Goal: Task Accomplishment & Management: Complete application form

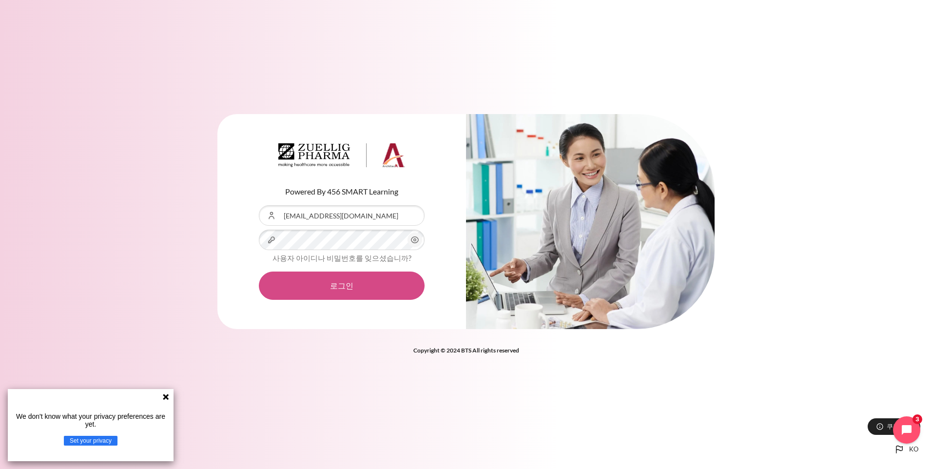
click at [334, 284] on button "로그인" at bounding box center [342, 286] width 166 height 28
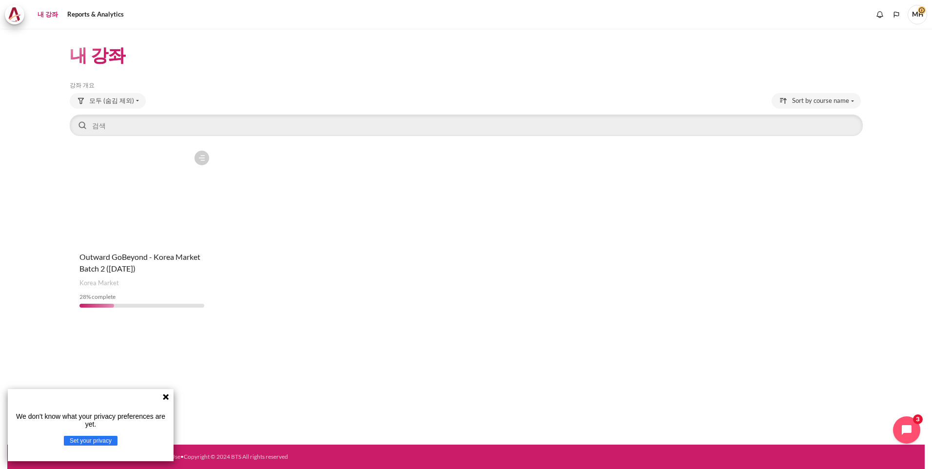
click at [166, 399] on icon at bounding box center [166, 397] width 8 height 8
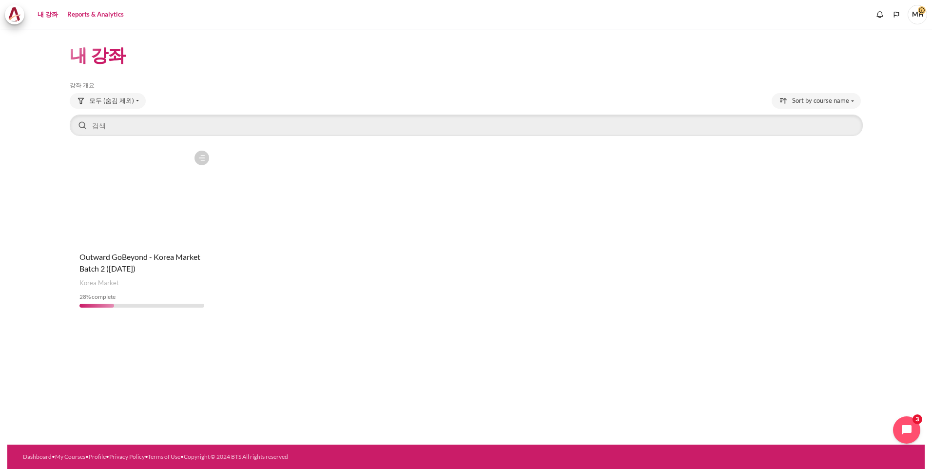
click at [81, 14] on link "Reports & Analytics" at bounding box center [95, 15] width 63 height 20
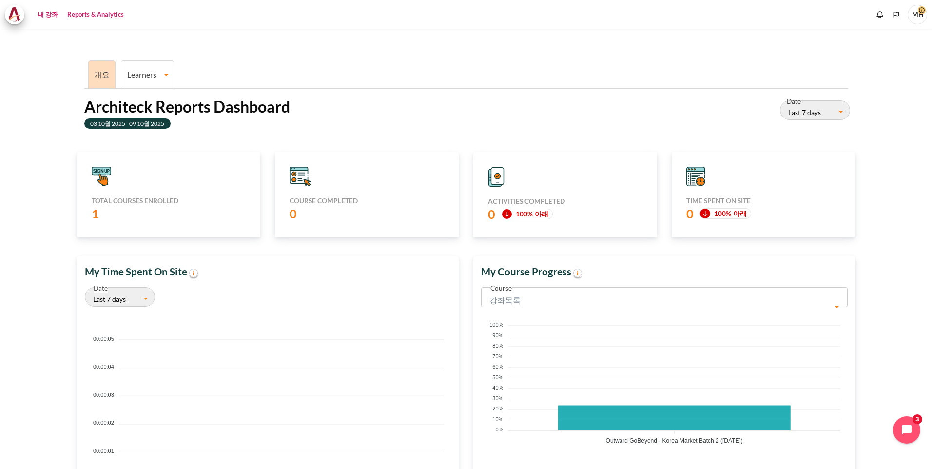
click at [43, 15] on link "내 강좌" at bounding box center [47, 15] width 27 height 20
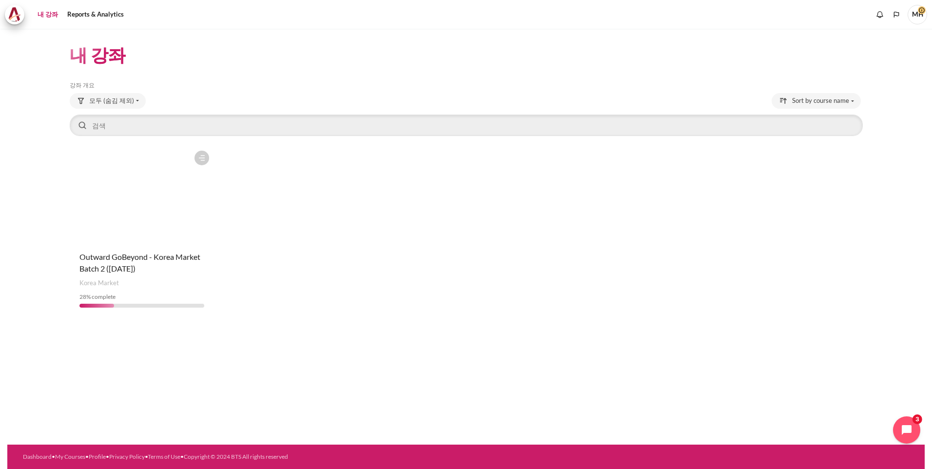
click at [135, 216] on figure "내용" at bounding box center [142, 195] width 145 height 98
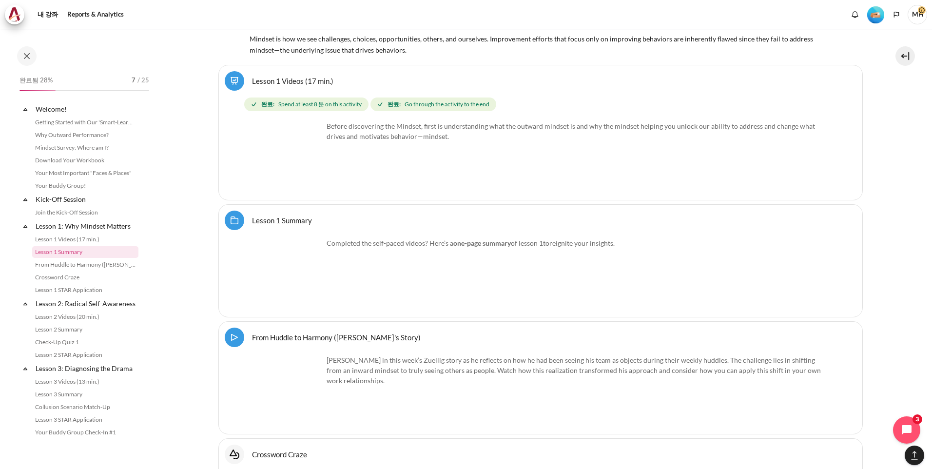
scroll to position [1734, 0]
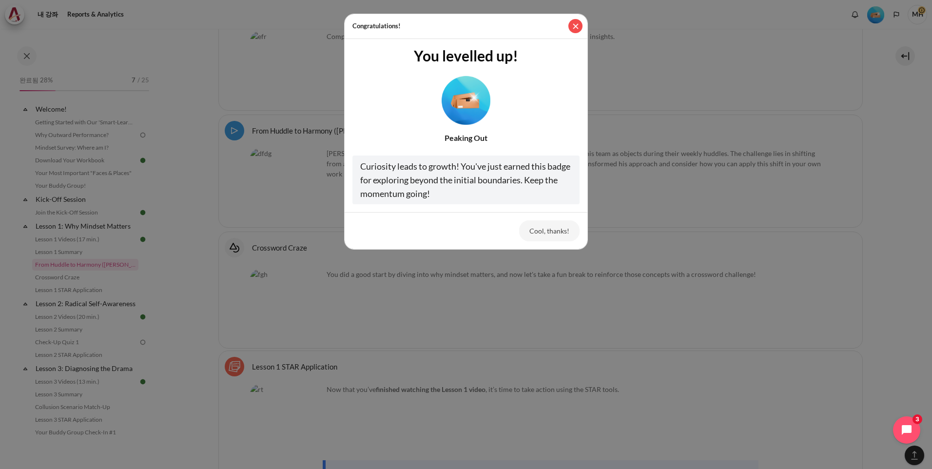
click at [576, 26] on button "닫기" at bounding box center [576, 26] width 14 height 14
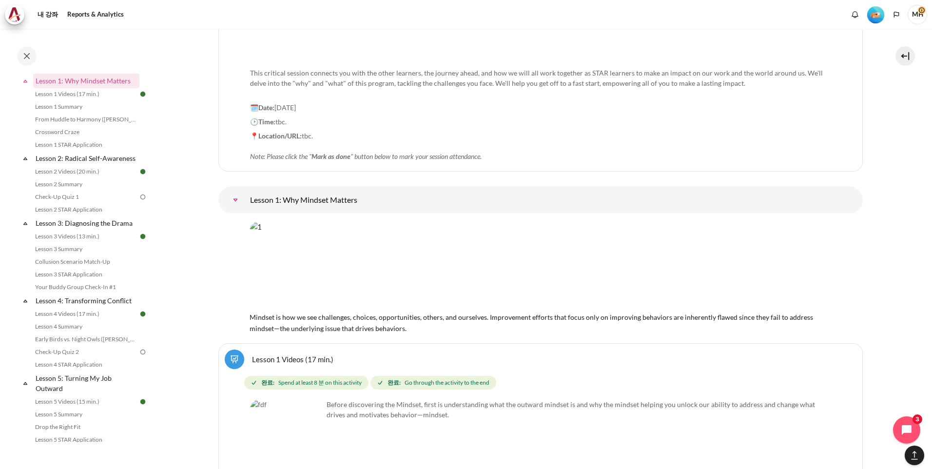
scroll to position [1246, 0]
click at [68, 203] on link "Check-Up Quiz 1" at bounding box center [85, 197] width 106 height 12
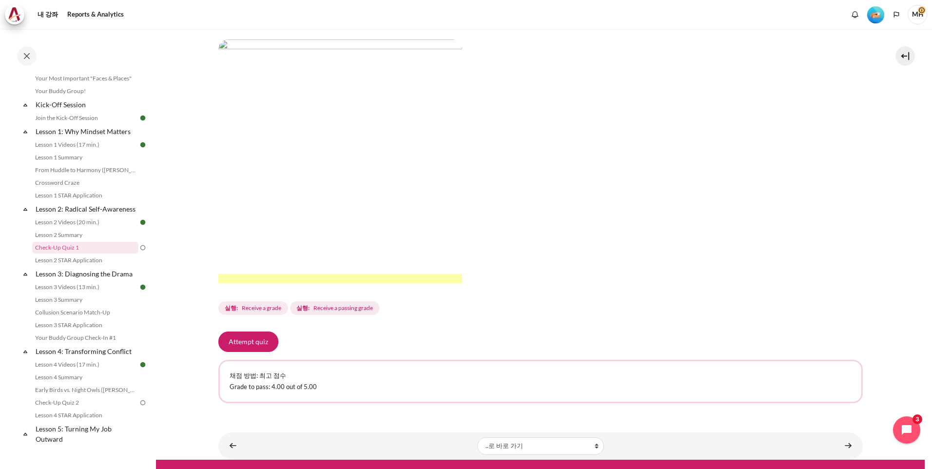
scroll to position [178, 0]
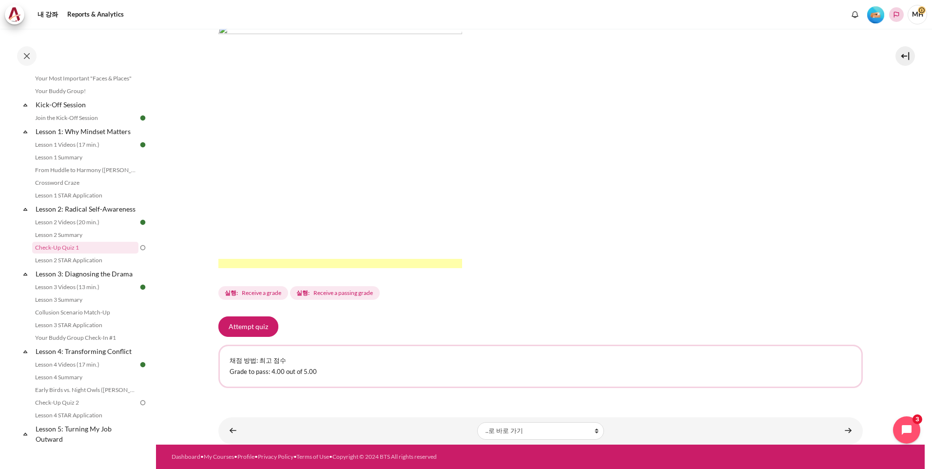
click at [900, 13] on icon "Languages" at bounding box center [897, 15] width 8 height 8
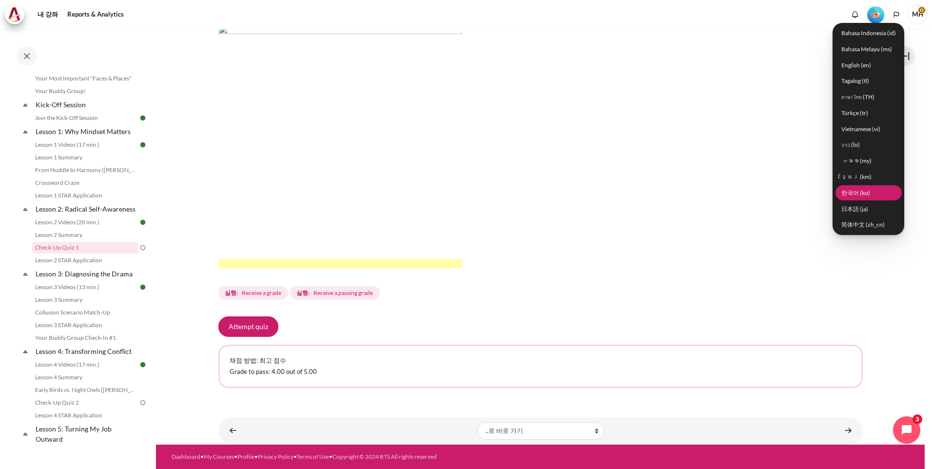
click at [861, 190] on link "한국어 ‎(ko)‎" at bounding box center [869, 192] width 66 height 15
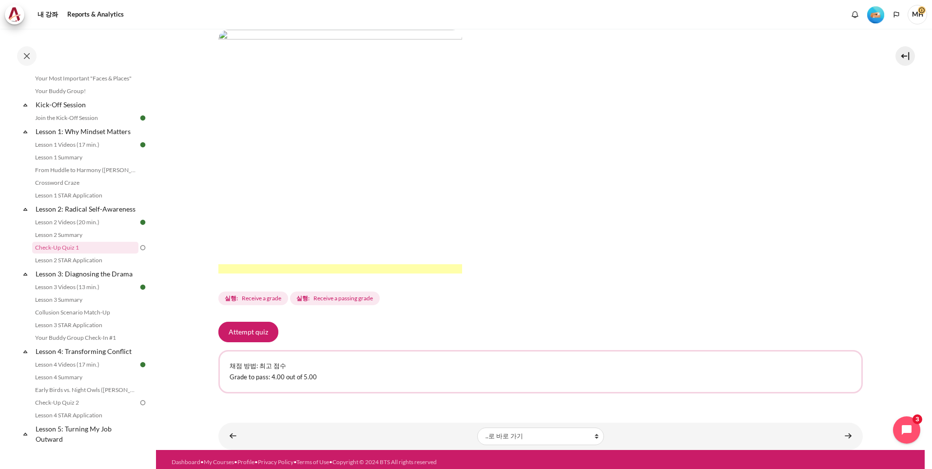
scroll to position [178, 0]
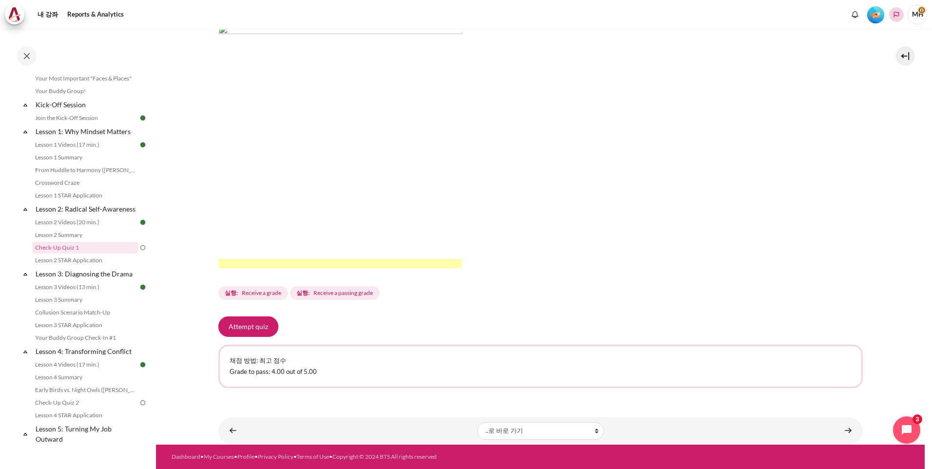
click at [898, 14] on icon "Languages" at bounding box center [897, 15] width 8 height 8
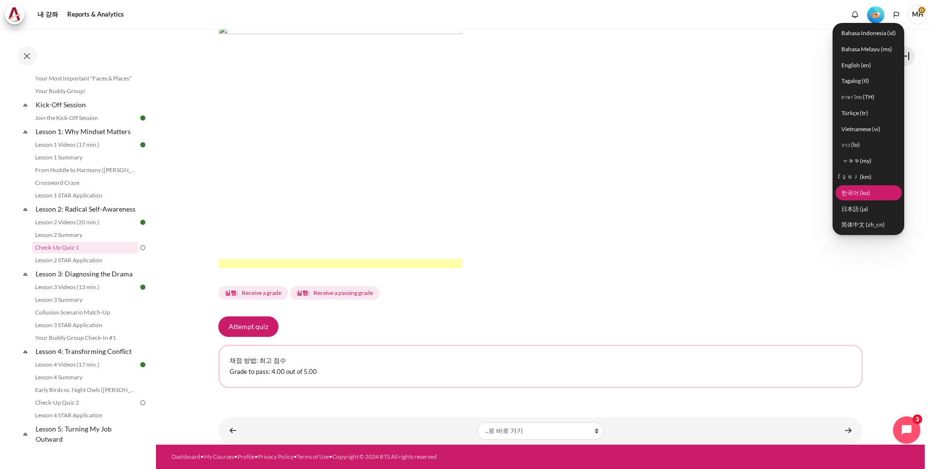
click at [855, 193] on link "한국어 ‎(ko)‎" at bounding box center [869, 192] width 66 height 15
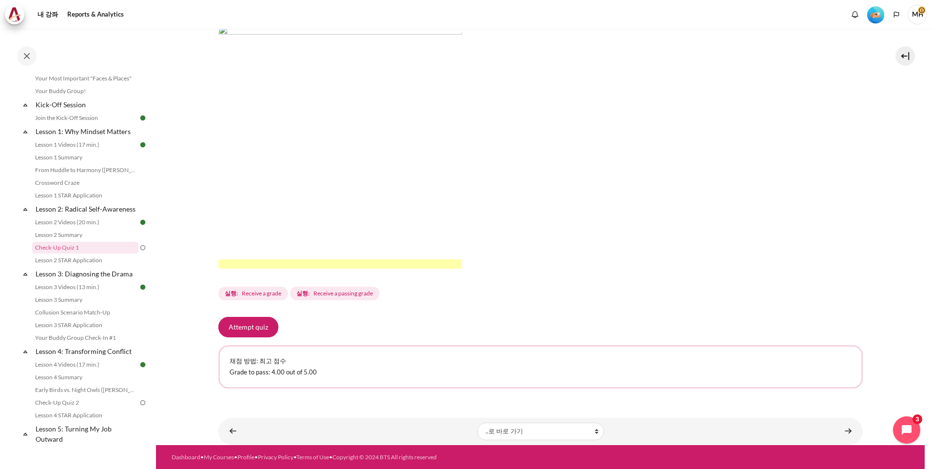
scroll to position [178, 0]
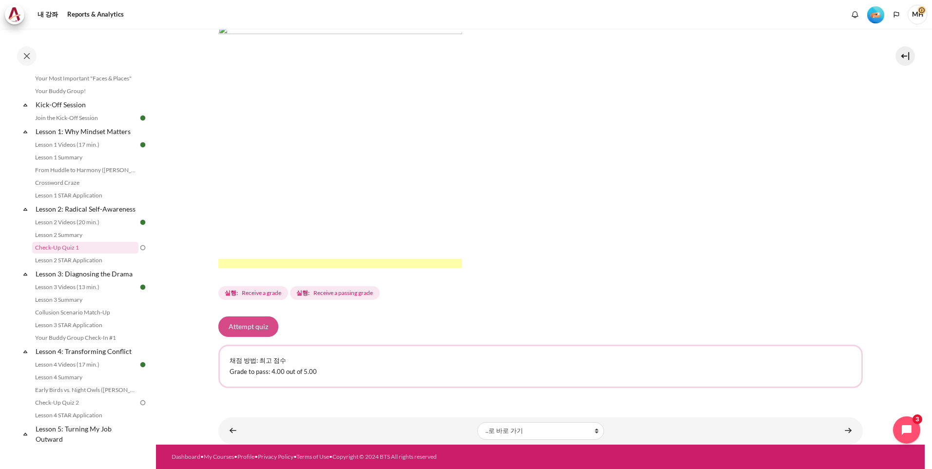
click at [246, 325] on button "Attempt quiz" at bounding box center [248, 326] width 60 height 20
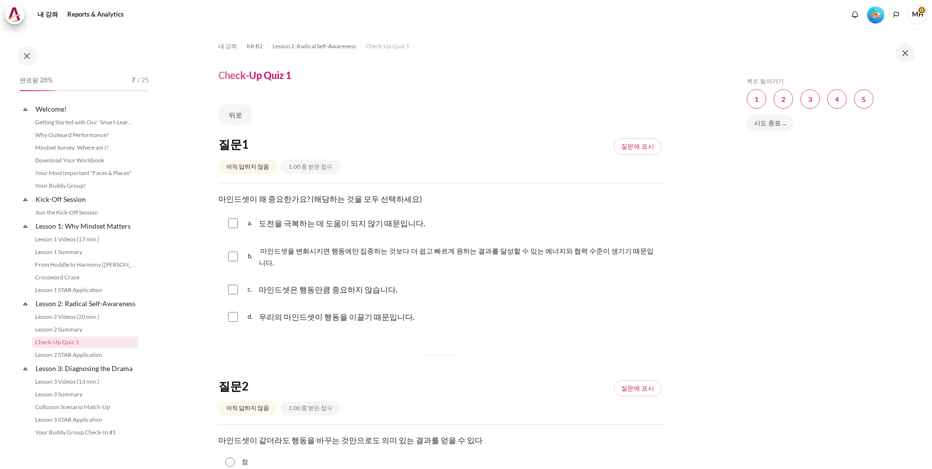
scroll to position [95, 0]
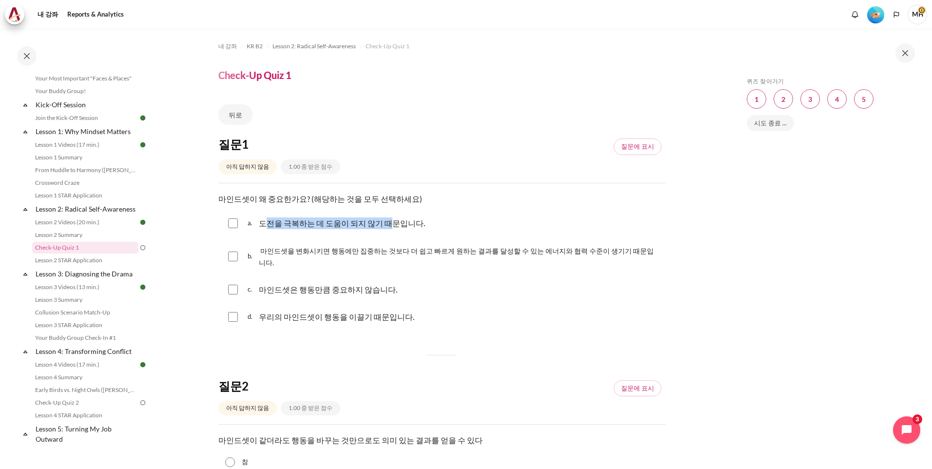
drag, startPoint x: 269, startPoint y: 224, endPoint x: 399, endPoint y: 220, distance: 130.3
click at [396, 220] on p "도전을 극복하는 데 도움이 되지 않기 때문입니다." at bounding box center [342, 223] width 166 height 12
checkbox input "true"
click at [320, 204] on p "마인드셋이 왜 중요한가요? (해당하는 것을 모두 선택하세요)" at bounding box center [441, 199] width 447 height 12
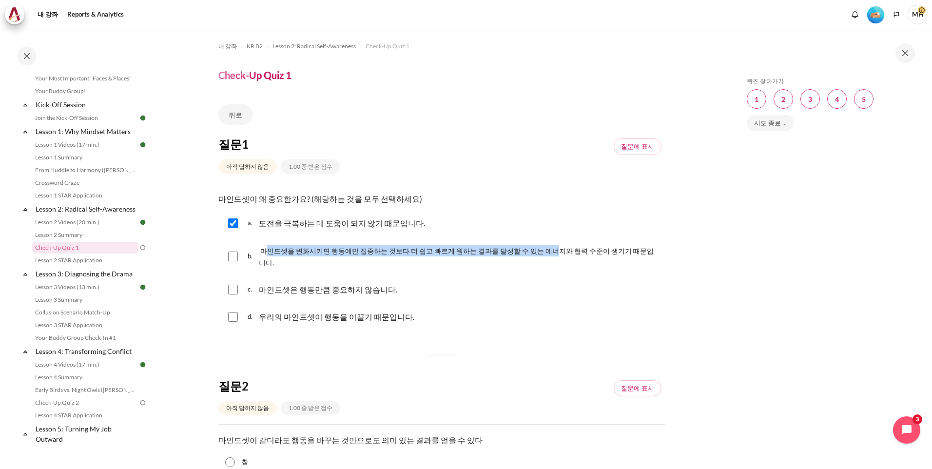
drag, startPoint x: 272, startPoint y: 249, endPoint x: 530, endPoint y: 248, distance: 257.5
click at [532, 248] on span "마인드셋을 변화시키면 행동에만 집중하는 것보다 더 쉽고 빠르게 원하는 결과를 달성할 수 있는 에너지와 협력 수준이 생기기 때문입니다." at bounding box center [456, 257] width 395 height 20
checkbox input "true"
click at [231, 223] on input "내용" at bounding box center [233, 223] width 10 height 10
checkbox input "false"
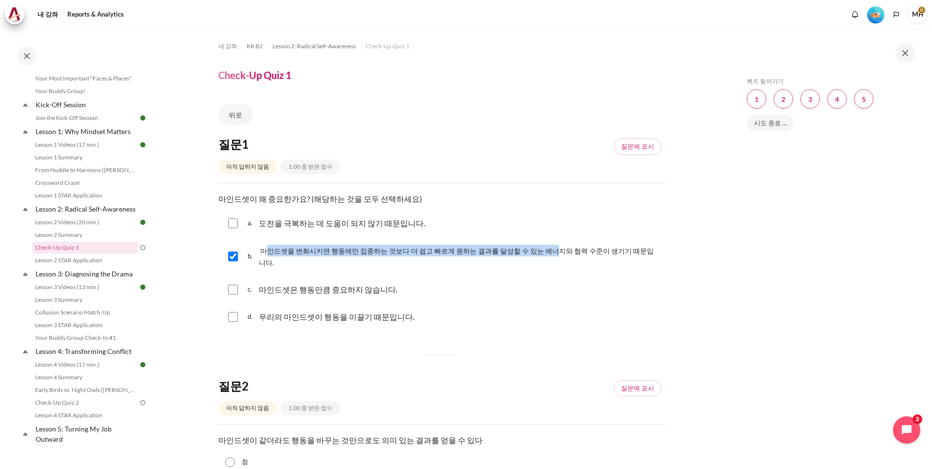
click at [236, 312] on input "내용" at bounding box center [233, 317] width 10 height 10
checkbox input "true"
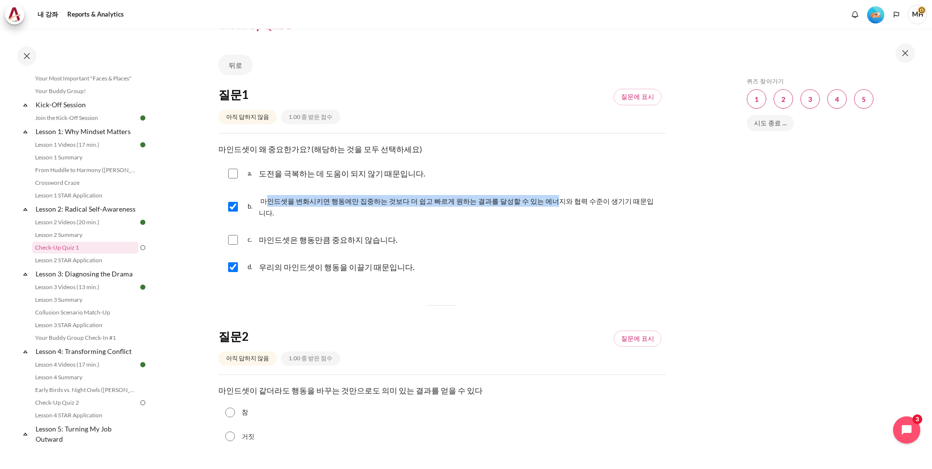
scroll to position [81, 0]
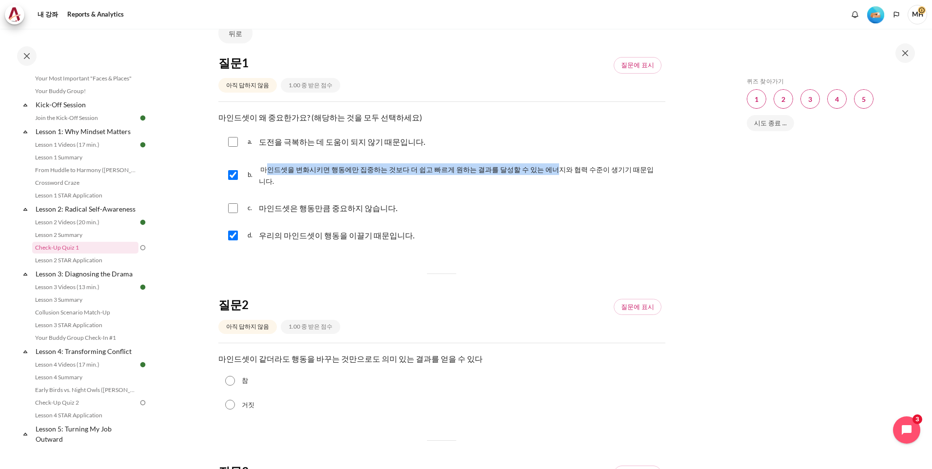
click at [226, 400] on input "거짓" at bounding box center [230, 405] width 10 height 10
radio input "true"
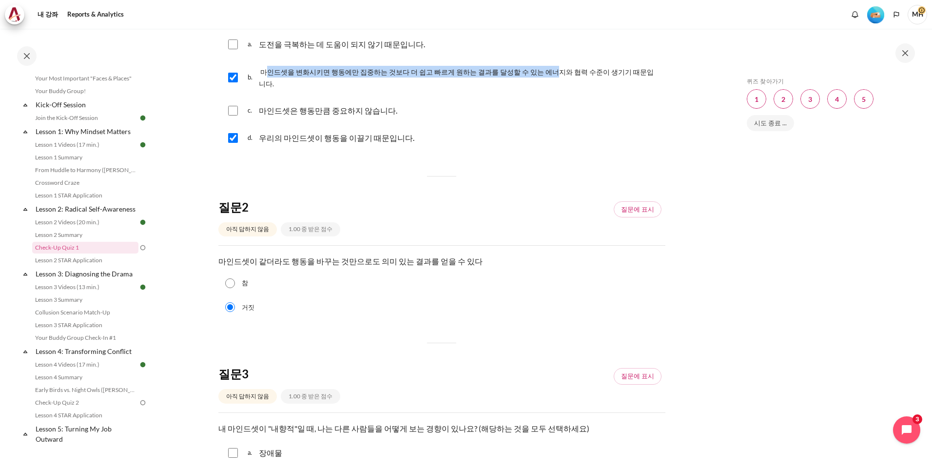
scroll to position [325, 0]
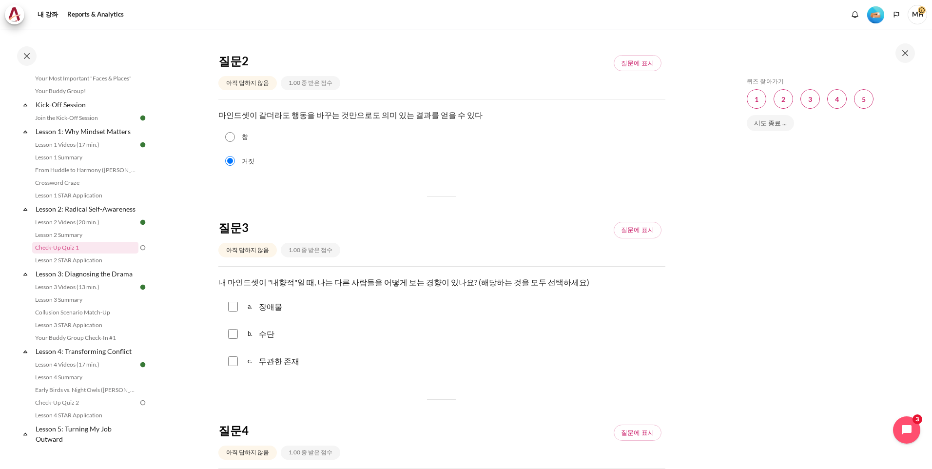
drag, startPoint x: 222, startPoint y: 272, endPoint x: 469, endPoint y: 285, distance: 246.6
click at [469, 285] on div "질문 문장 내 마인드셋이 "내향적"일 때, 나는 다른 사람들을 어떻게 보는 경향이 있나요? (해당하는 것을 모두 선택하세요) 질문 3 대답 a…" at bounding box center [441, 326] width 447 height 99
drag, startPoint x: 466, startPoint y: 285, endPoint x: 397, endPoint y: 303, distance: 71.1
click at [397, 303] on div "a. 장애물" at bounding box center [441, 306] width 447 height 25
click at [232, 302] on input "내용" at bounding box center [233, 307] width 10 height 10
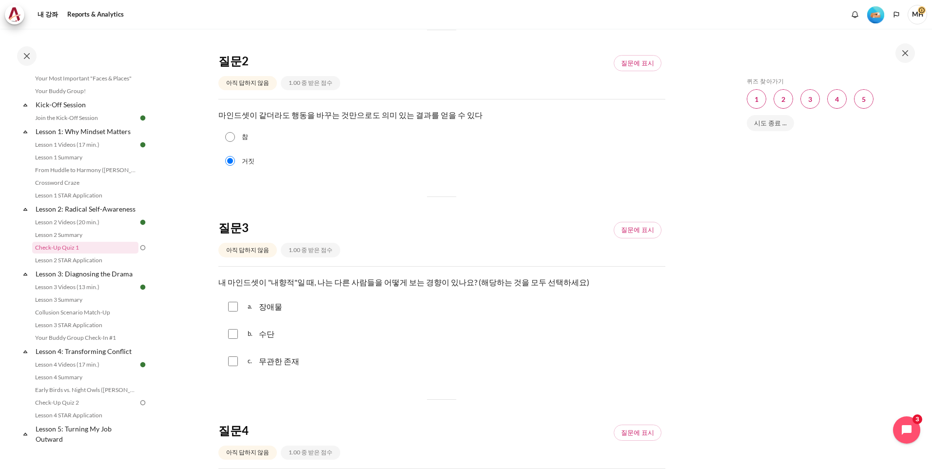
checkbox input "true"
click at [231, 329] on input "내용" at bounding box center [233, 334] width 10 height 10
checkbox input "true"
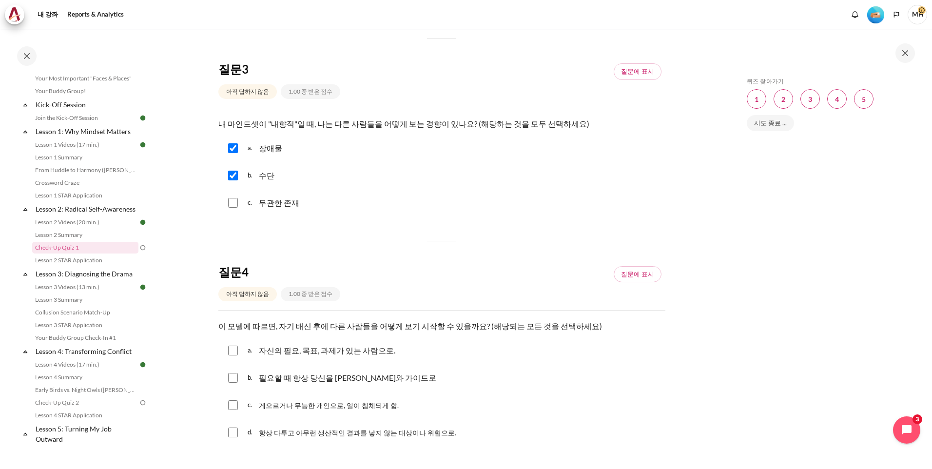
scroll to position [488, 0]
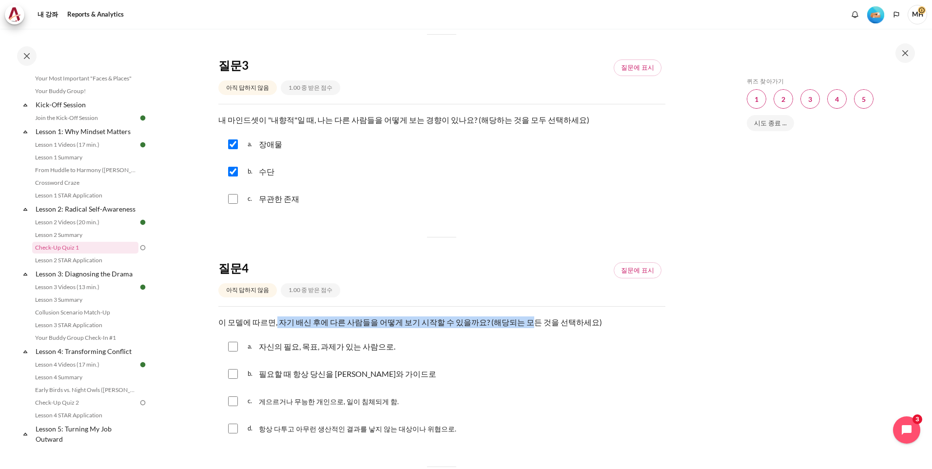
drag, startPoint x: 273, startPoint y: 312, endPoint x: 514, endPoint y: 310, distance: 240.4
click at [514, 316] on p "이 모델에 따르면, 자기 배신 후에 다른 사람들을 어떻게 보기 시작할 수 있을까요? (해당되는 모든 것을 선택하세요)" at bounding box center [441, 322] width 447 height 12
drag, startPoint x: 514, startPoint y: 310, endPoint x: 427, endPoint y: 226, distance: 120.7
click at [417, 223] on div "질문 1 아직 답하지 않음 1.00 중 받은 점수 질문에 표시 질문 문장 마인드셋이 왜 중요한가요? (해당하는 것을 모두 선택하세요) 질문 1…" at bounding box center [441, 192] width 447 height 1087
drag, startPoint x: 222, startPoint y: 310, endPoint x: 465, endPoint y: 316, distance: 242.9
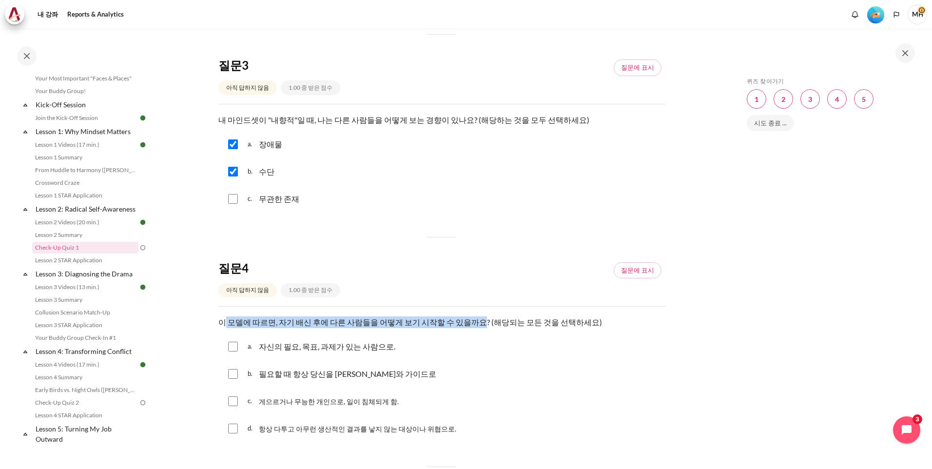
click at [465, 316] on p "이 모델에 따르면, 자기 배신 후에 다른 사람들을 어떻게 보기 시작할 수 있을까요? (해당되는 모든 것을 선택하세요)" at bounding box center [441, 322] width 447 height 12
drag, startPoint x: 465, startPoint y: 316, endPoint x: 472, endPoint y: 336, distance: 21.6
click at [487, 361] on div "b. 필요할 때 항상 당신을 도울 멘토와 가이드로" at bounding box center [441, 373] width 447 height 25
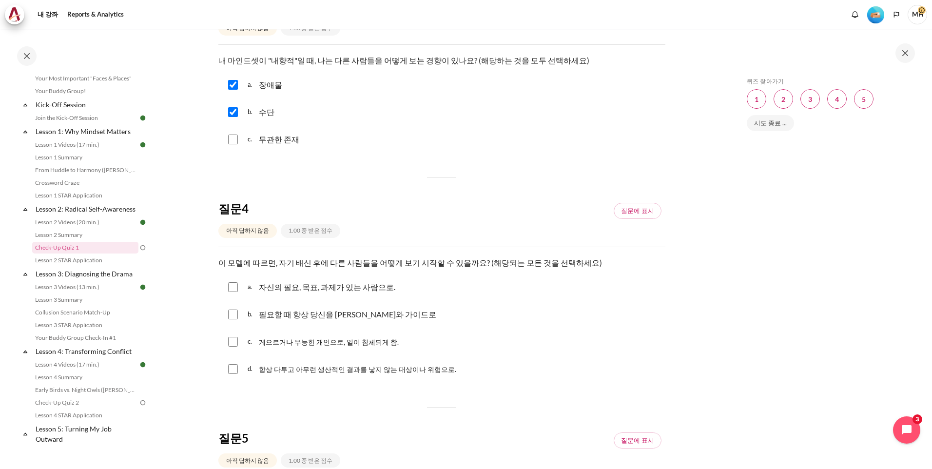
scroll to position [569, 0]
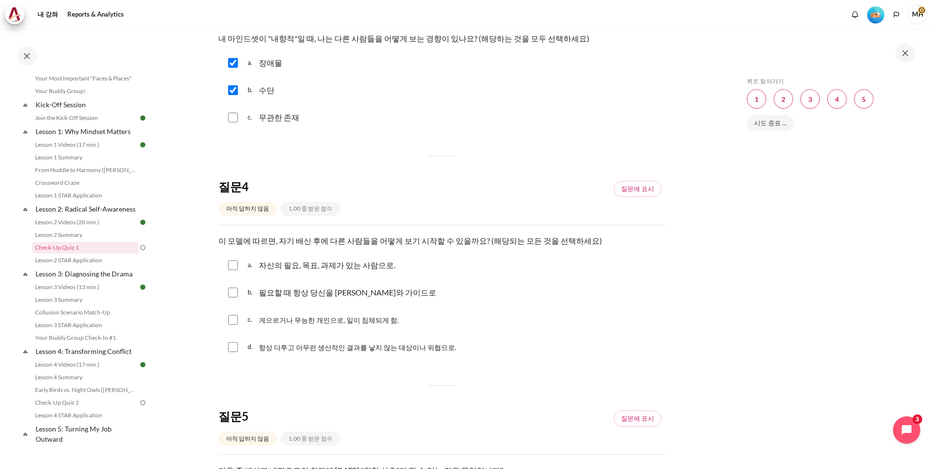
click at [232, 315] on input "내용" at bounding box center [233, 320] width 10 height 10
checkbox input "true"
click at [233, 342] on input "내용" at bounding box center [233, 347] width 10 height 10
checkbox input "true"
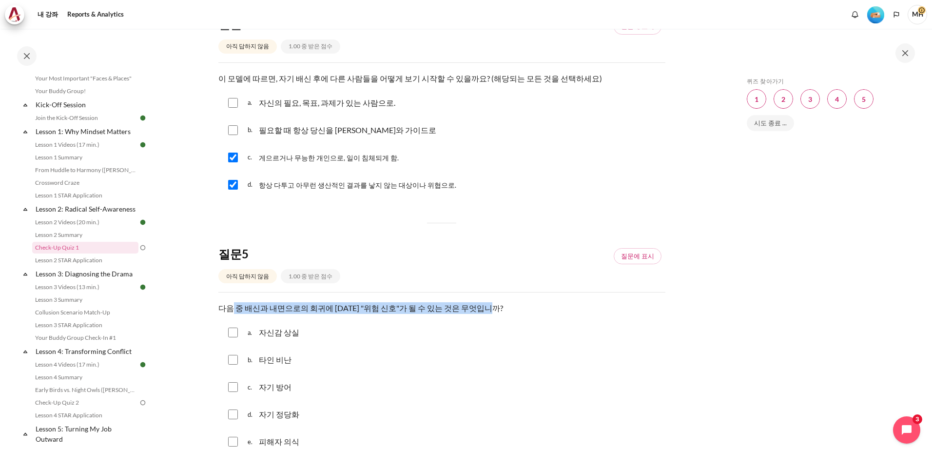
drag, startPoint x: 230, startPoint y: 296, endPoint x: 480, endPoint y: 302, distance: 250.2
click at [480, 302] on p "다음 중 배신과 내면으로의 회귀에 대한 "위험 신호"가 될 수 있는 것은 무엇입니까?" at bounding box center [441, 308] width 447 height 12
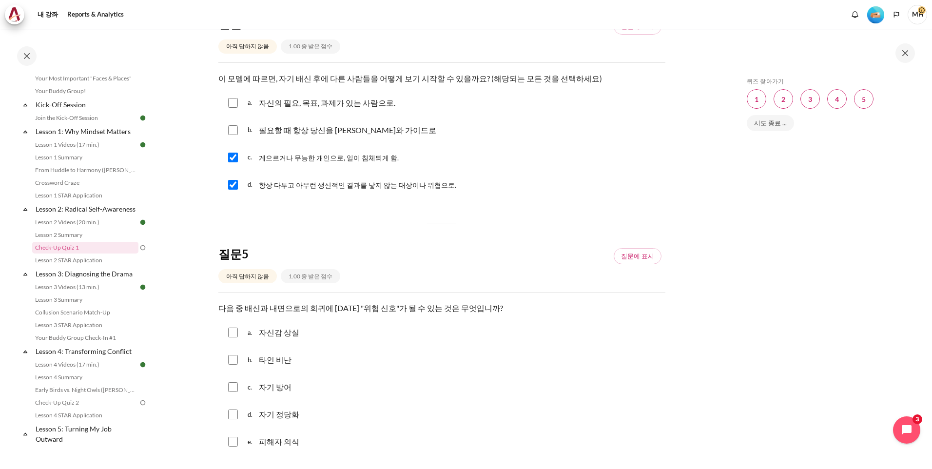
drag, startPoint x: 480, startPoint y: 302, endPoint x: 435, endPoint y: 323, distance: 50.2
click at [436, 324] on div "a. 자신감 상실" at bounding box center [441, 332] width 447 height 25
click at [231, 355] on input "내용" at bounding box center [233, 360] width 10 height 10
checkbox input "true"
click at [229, 382] on input "내용" at bounding box center [233, 387] width 10 height 10
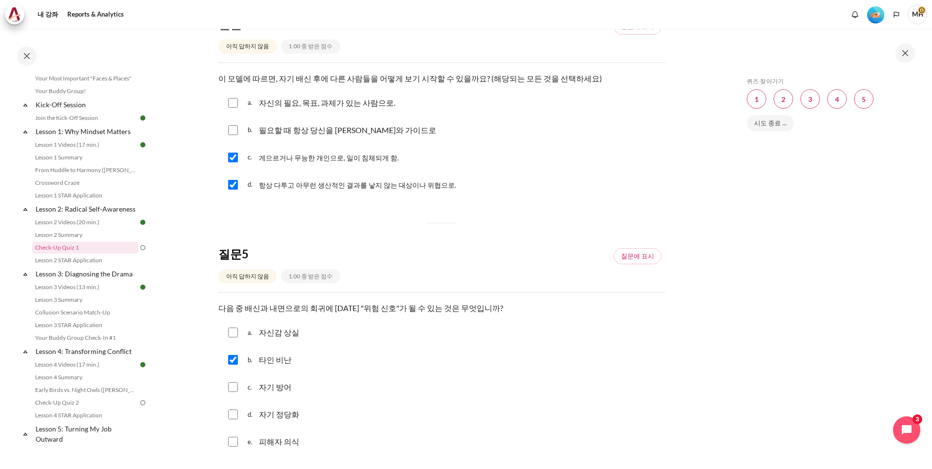
checkbox input "true"
click at [235, 410] on input "내용" at bounding box center [233, 415] width 10 height 10
checkbox input "true"
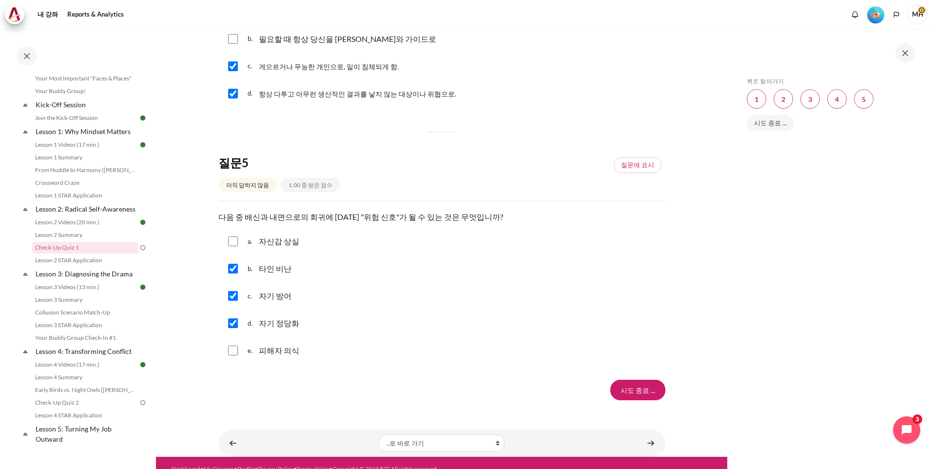
scroll to position [823, 0]
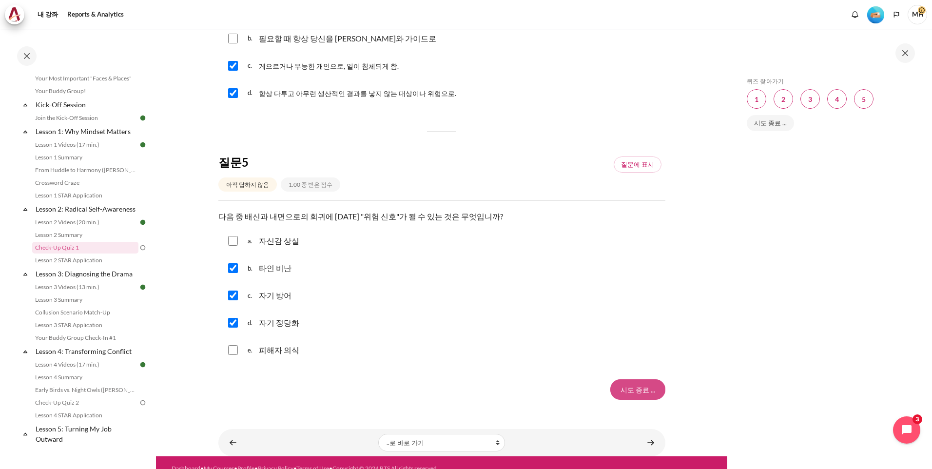
click at [646, 386] on input "시도 종료 ..." at bounding box center [638, 389] width 55 height 20
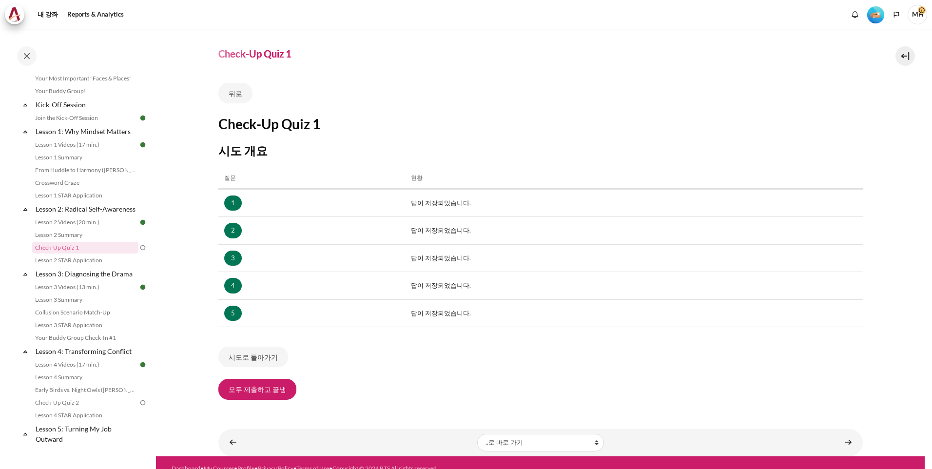
scroll to position [33, 0]
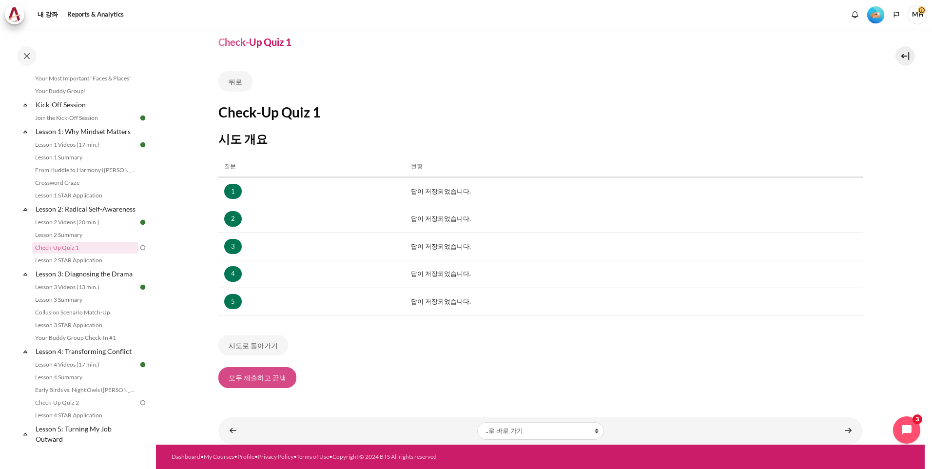
click at [249, 384] on button "모두 제출하고 끝냄" at bounding box center [257, 377] width 78 height 20
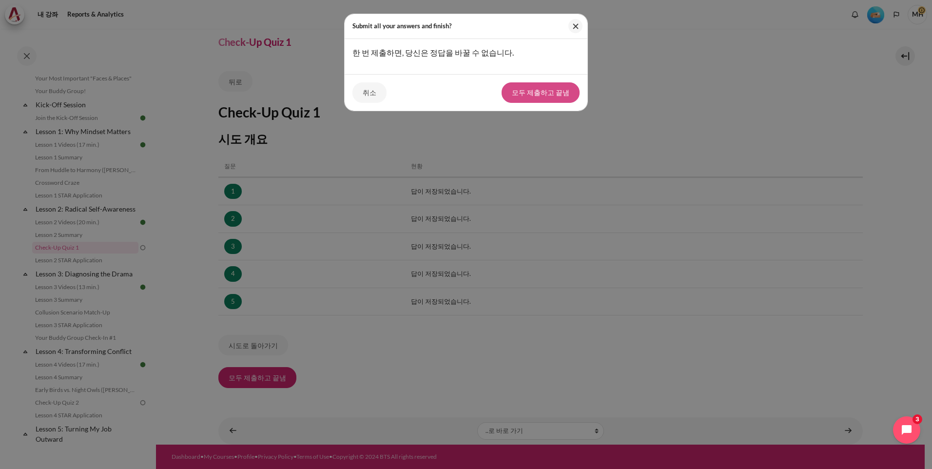
click at [528, 92] on button "모두 제출하고 끝냄" at bounding box center [541, 92] width 78 height 20
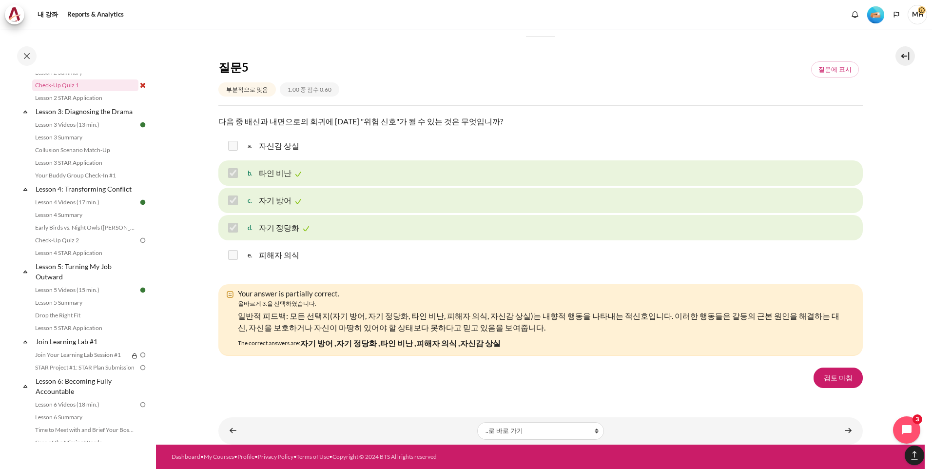
scroll to position [1511, 0]
click at [837, 379] on link "검토 마침" at bounding box center [838, 378] width 49 height 20
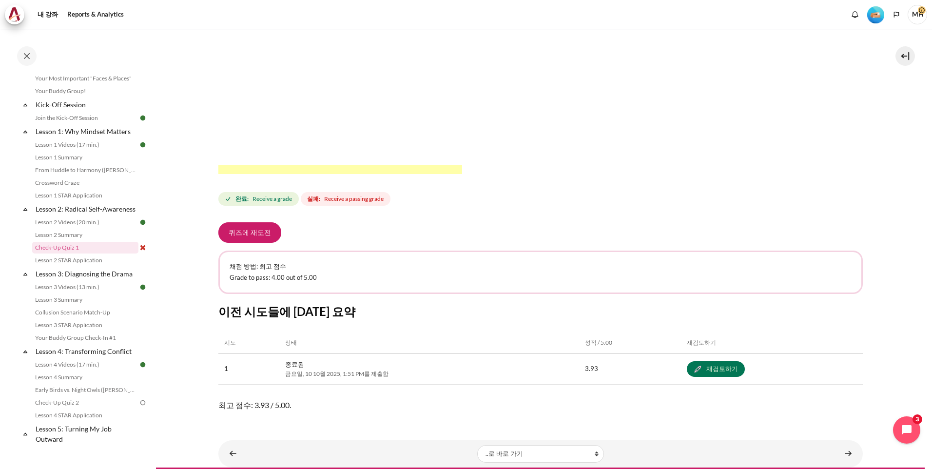
scroll to position [295, 0]
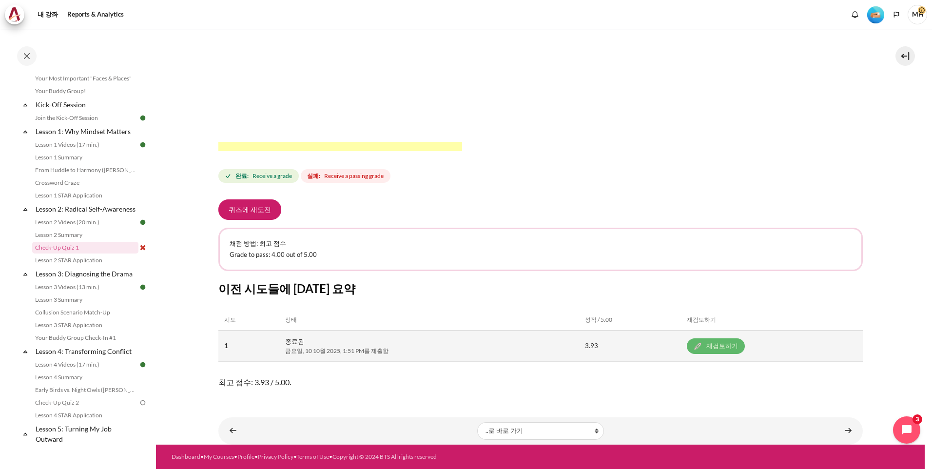
click at [703, 342] on link "재검토하기" at bounding box center [716, 346] width 58 height 16
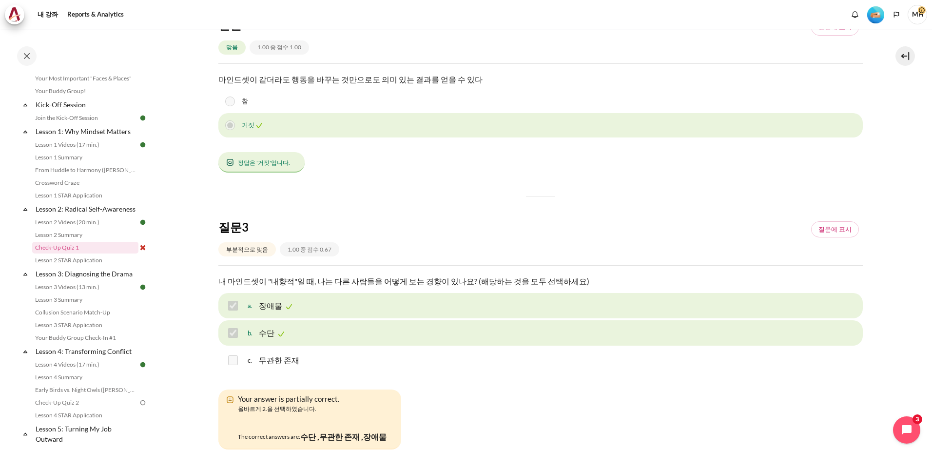
scroll to position [569, 0]
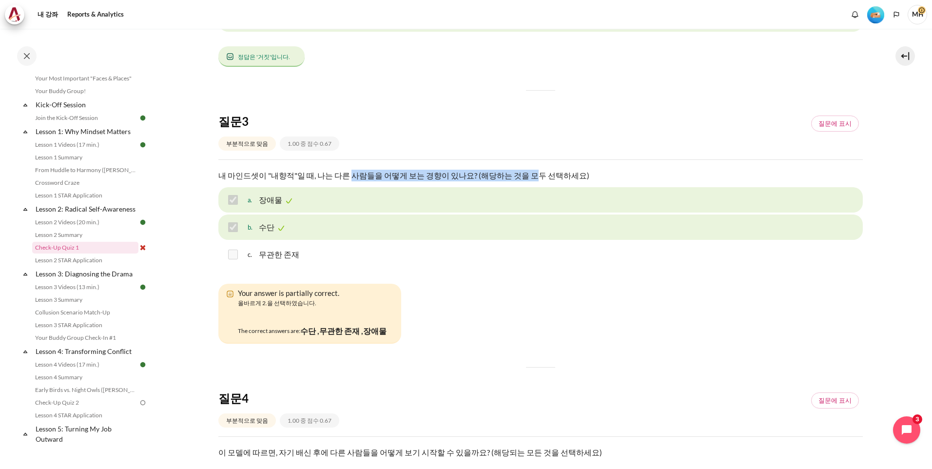
drag, startPoint x: 343, startPoint y: 156, endPoint x: 516, endPoint y: 159, distance: 173.2
click at [516, 170] on p "내 마인드셋이 "내향적"일 때, 나는 다른 사람들을 어떻게 보는 경향이 있나요? (해당하는 것을 모두 선택하세요)" at bounding box center [540, 176] width 645 height 12
drag, startPoint x: 516, startPoint y: 159, endPoint x: 419, endPoint y: 109, distance: 109.7
click at [419, 114] on div "질문 3 부분적으로 맞음 1.00 중 점수 0.67 질문에 표시" at bounding box center [540, 137] width 645 height 46
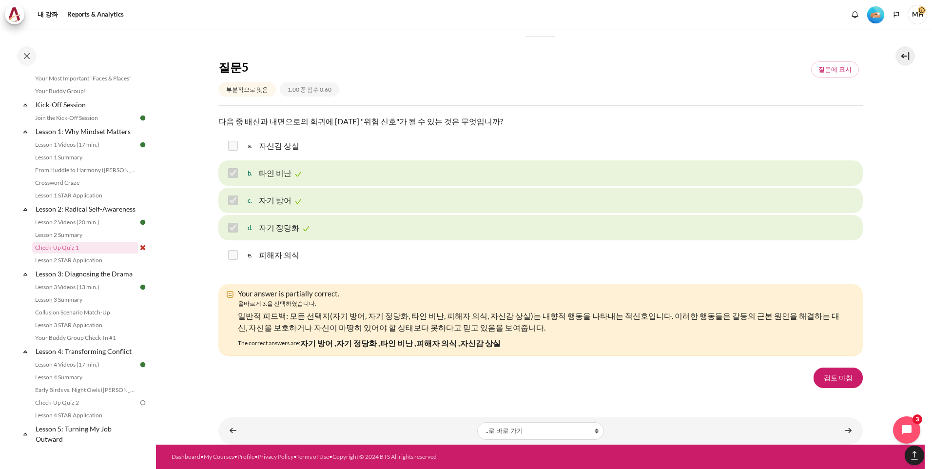
scroll to position [1511, 0]
click at [835, 379] on link "검토 마침" at bounding box center [838, 378] width 49 height 20
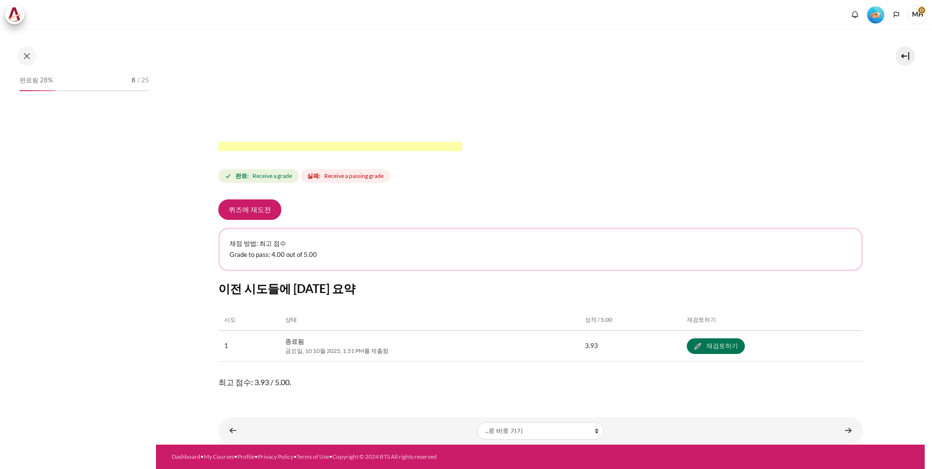
scroll to position [95, 0]
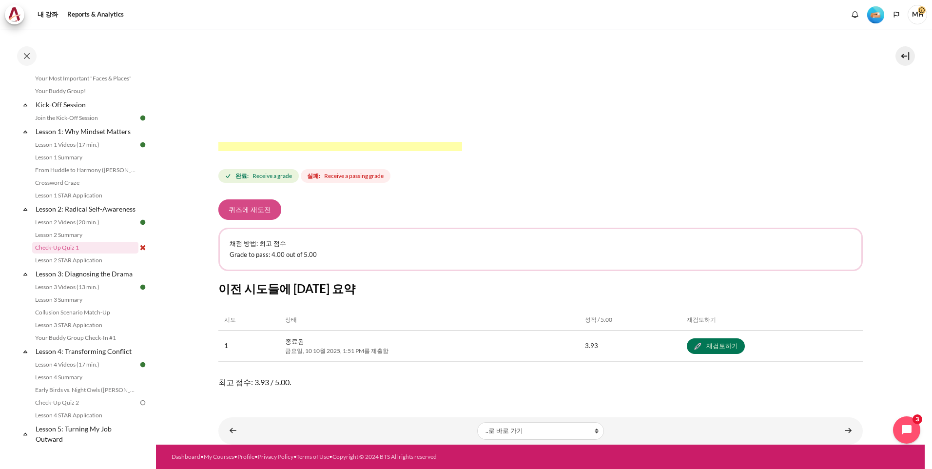
click at [260, 213] on button "퀴즈에 재도전" at bounding box center [249, 209] width 63 height 20
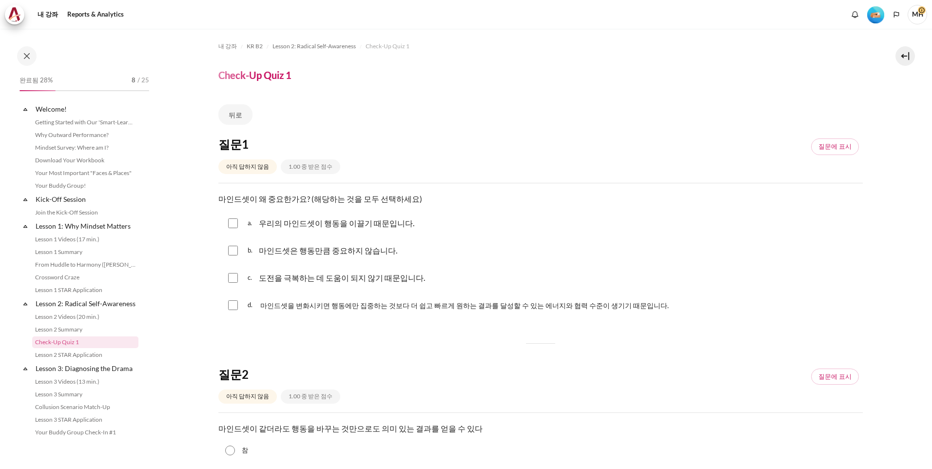
scroll to position [95, 0]
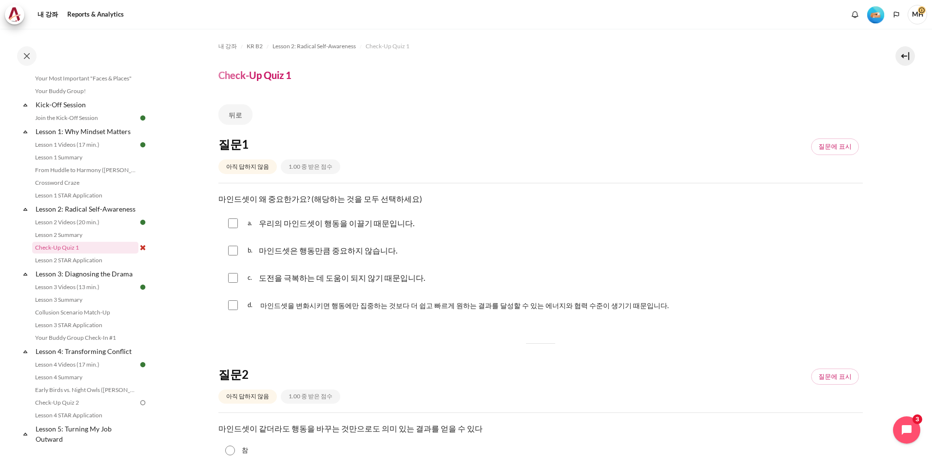
click at [233, 246] on input "내용" at bounding box center [233, 251] width 10 height 10
checkbox input "true"
click at [231, 223] on input "내용" at bounding box center [233, 223] width 10 height 10
checkbox input "true"
click at [233, 249] on input "내용" at bounding box center [233, 251] width 10 height 10
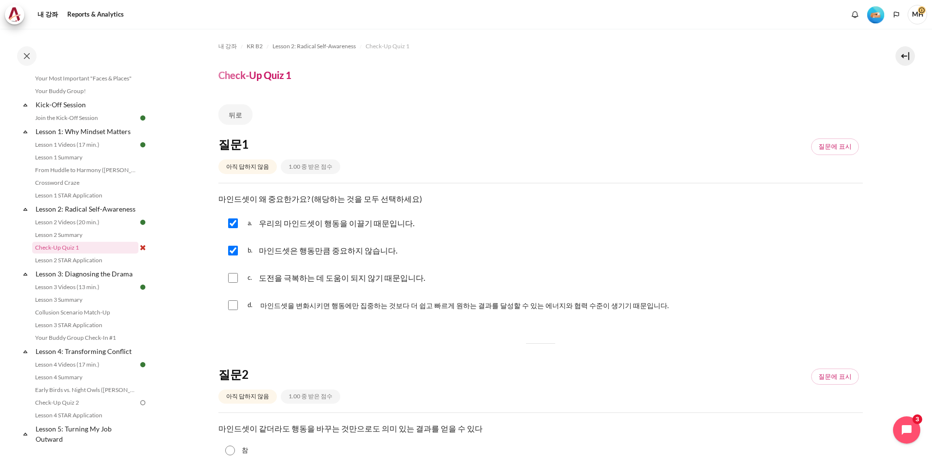
checkbox input "false"
click at [233, 302] on input "내용" at bounding box center [233, 305] width 10 height 10
checkbox input "true"
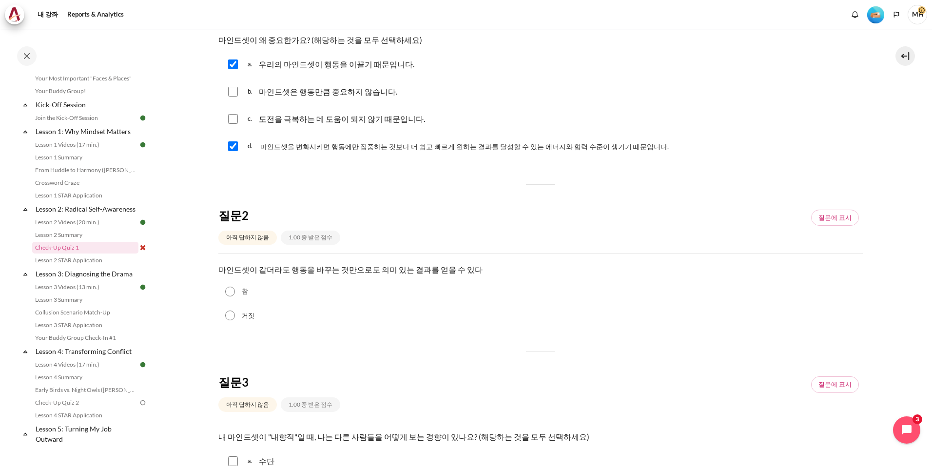
scroll to position [162, 0]
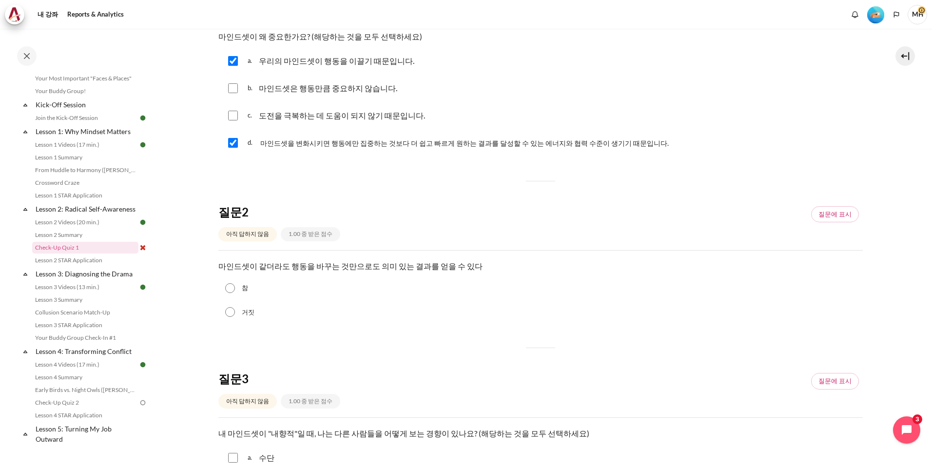
click at [234, 311] on input "거짓" at bounding box center [230, 312] width 10 height 10
radio input "true"
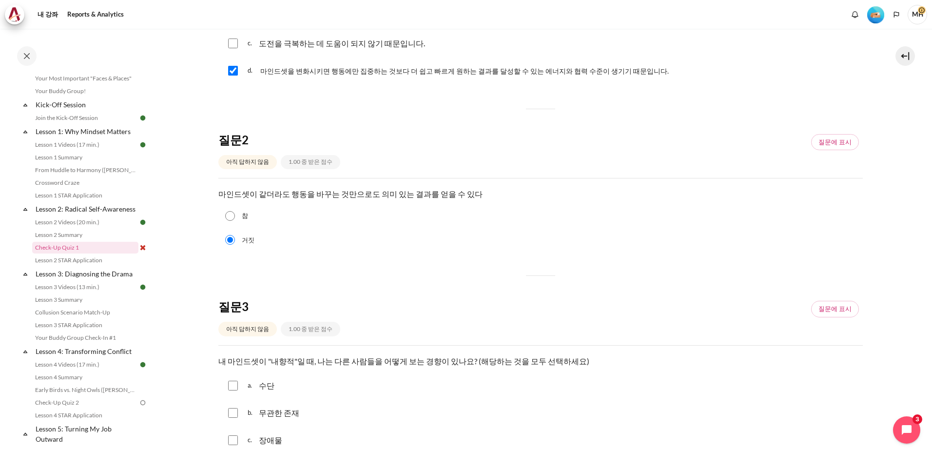
scroll to position [325, 0]
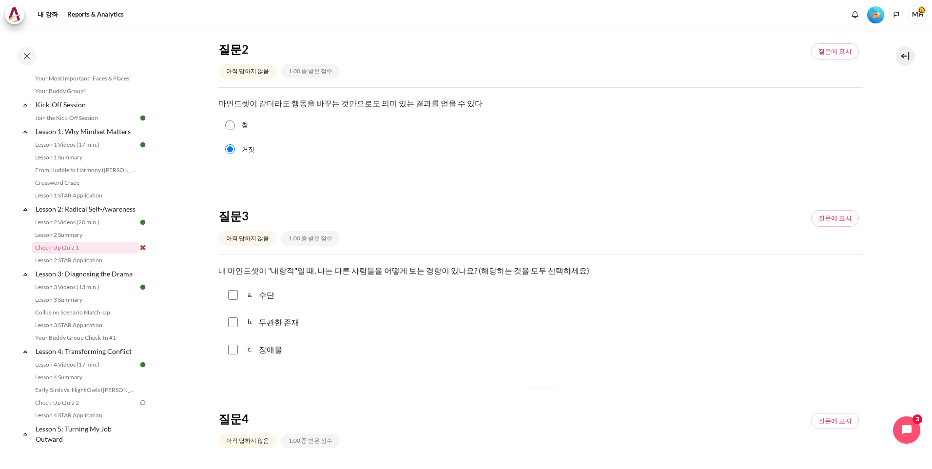
click at [224, 296] on div "a. 수단" at bounding box center [540, 294] width 645 height 25
drag, startPoint x: 232, startPoint y: 295, endPoint x: 239, endPoint y: 318, distance: 25.0
click at [234, 295] on input "내용" at bounding box center [233, 295] width 10 height 10
checkbox input "true"
click at [234, 321] on input "내용" at bounding box center [233, 322] width 10 height 10
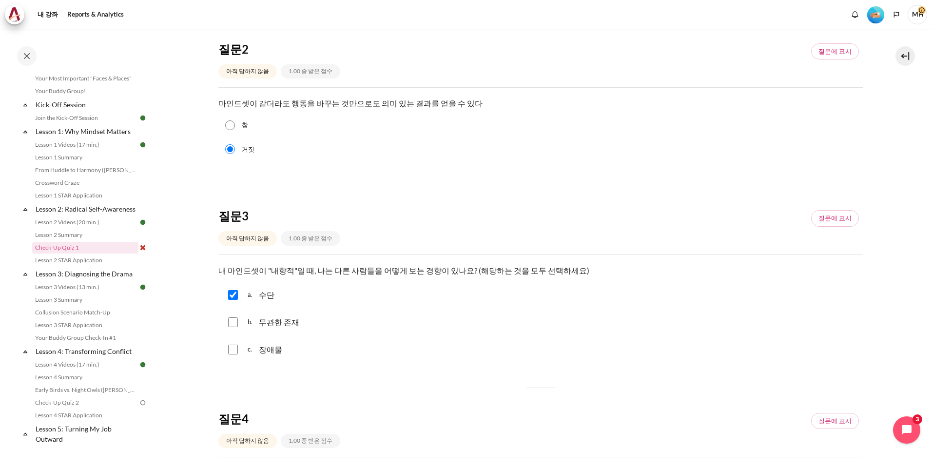
checkbox input "true"
click at [230, 349] on input "내용" at bounding box center [233, 350] width 10 height 10
checkbox input "true"
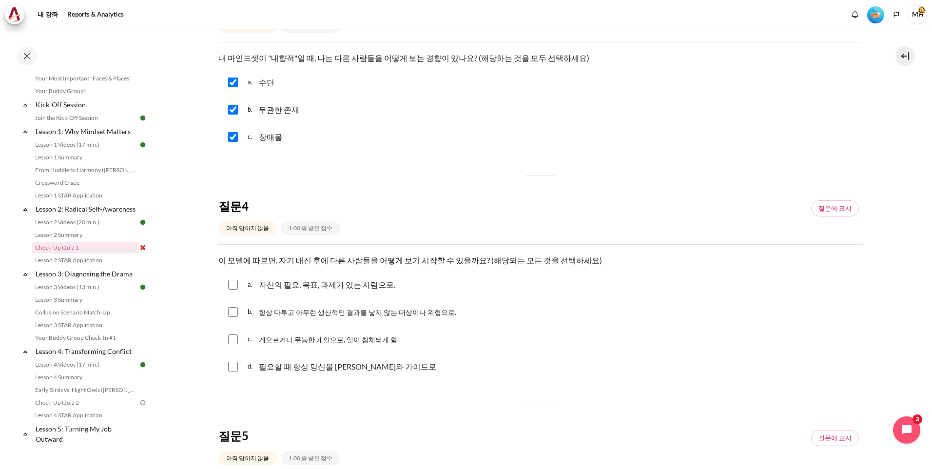
scroll to position [569, 0]
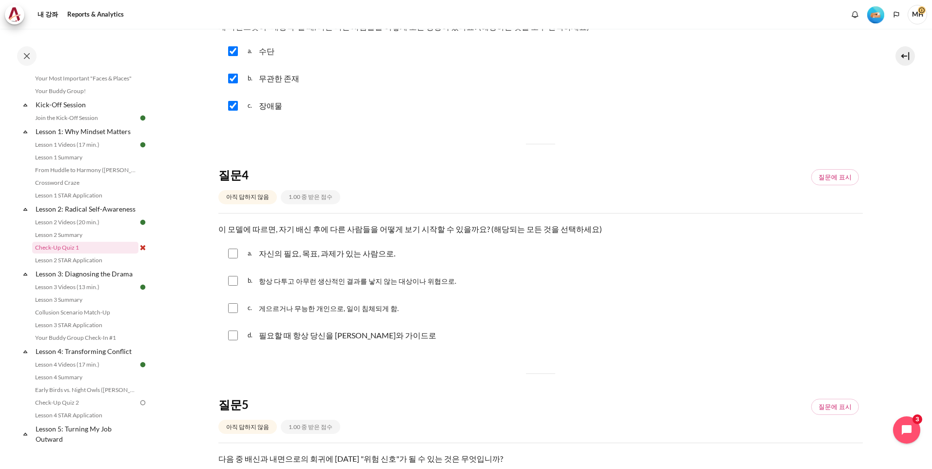
click at [232, 280] on input "내용" at bounding box center [233, 281] width 10 height 10
checkbox input "true"
click at [234, 306] on input "내용" at bounding box center [233, 308] width 10 height 10
checkbox input "true"
drag, startPoint x: 229, startPoint y: 334, endPoint x: 237, endPoint y: 331, distance: 8.8
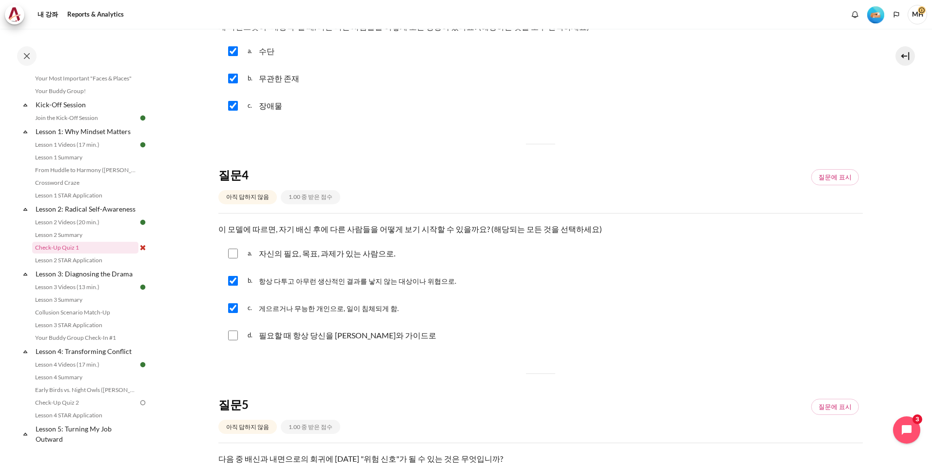
click at [229, 334] on input "내용" at bounding box center [233, 336] width 10 height 10
checkbox input "true"
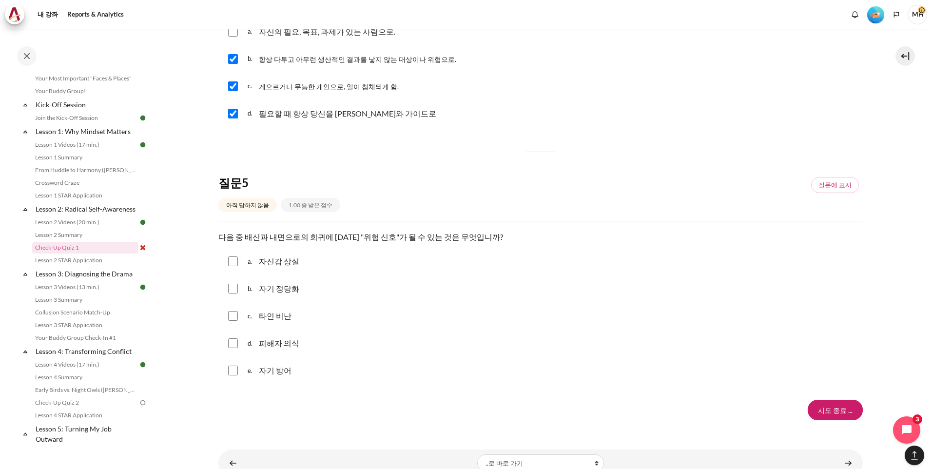
scroll to position [813, 0]
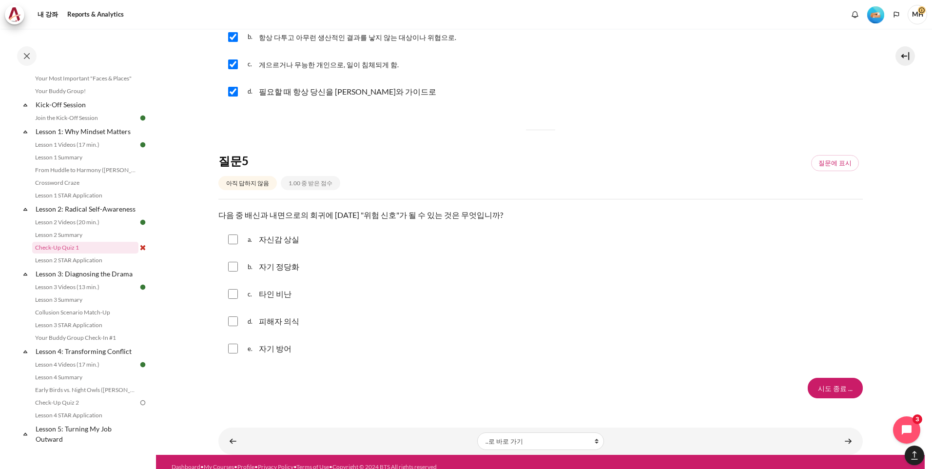
click at [233, 240] on input "내용" at bounding box center [233, 240] width 10 height 10
checkbox input "true"
drag, startPoint x: 230, startPoint y: 267, endPoint x: 232, endPoint y: 275, distance: 8.0
click at [230, 266] on input "내용" at bounding box center [233, 267] width 10 height 10
checkbox input "true"
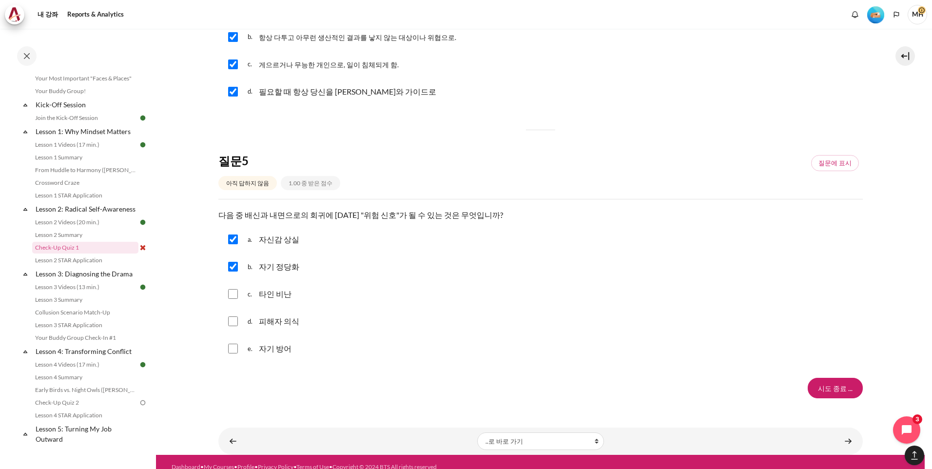
click at [236, 294] on input "내용" at bounding box center [233, 294] width 10 height 10
checkbox input "true"
click at [235, 324] on input "내용" at bounding box center [233, 321] width 10 height 10
checkbox input "true"
click at [235, 350] on input "내용" at bounding box center [233, 349] width 10 height 10
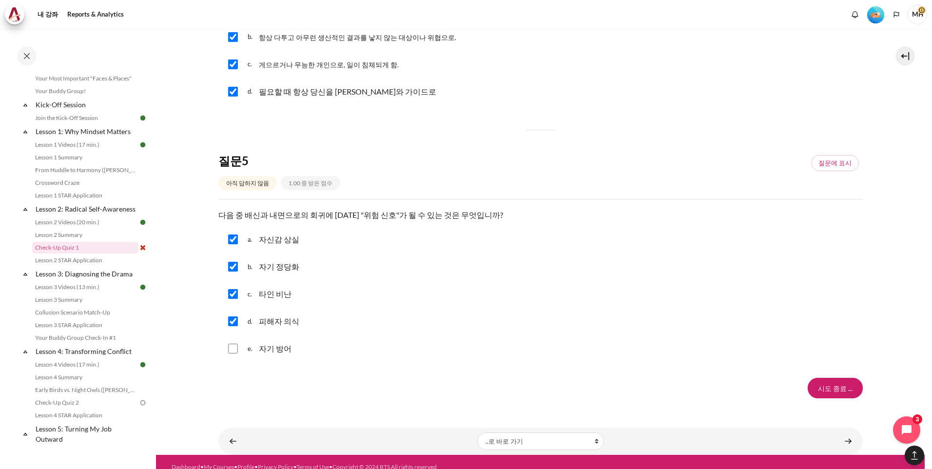
checkbox input "true"
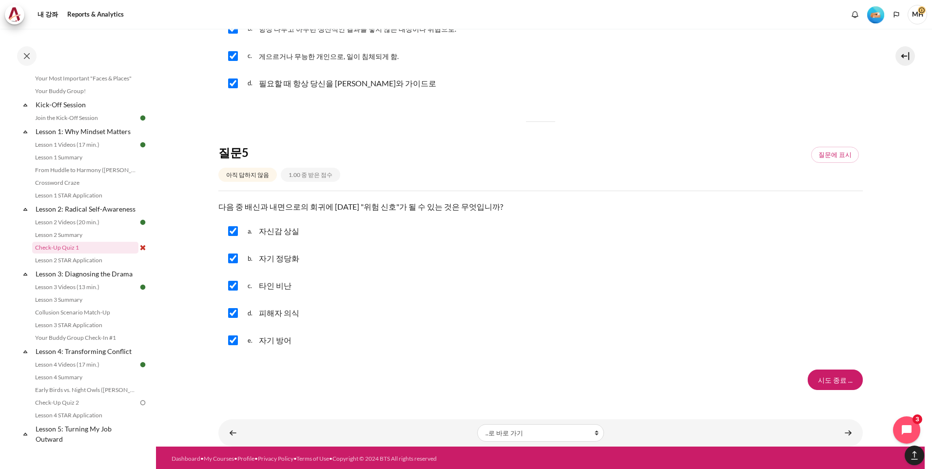
scroll to position [823, 0]
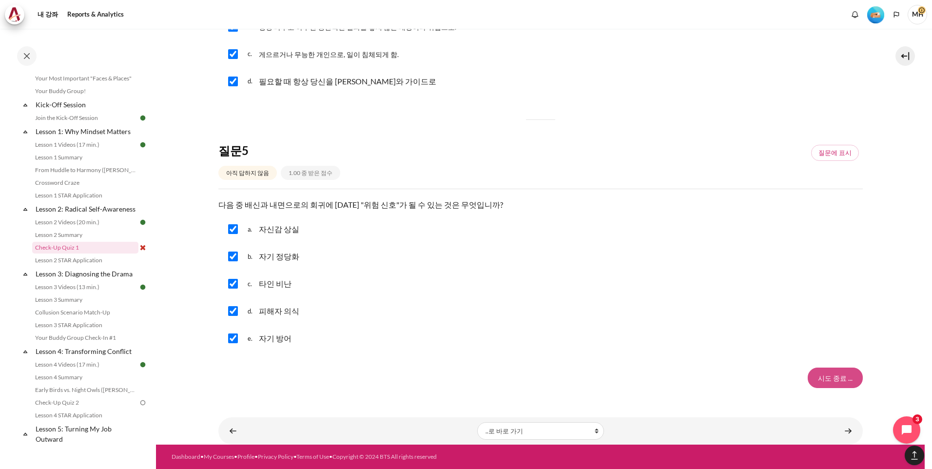
click at [834, 376] on input "시도 종료 ..." at bounding box center [835, 378] width 55 height 20
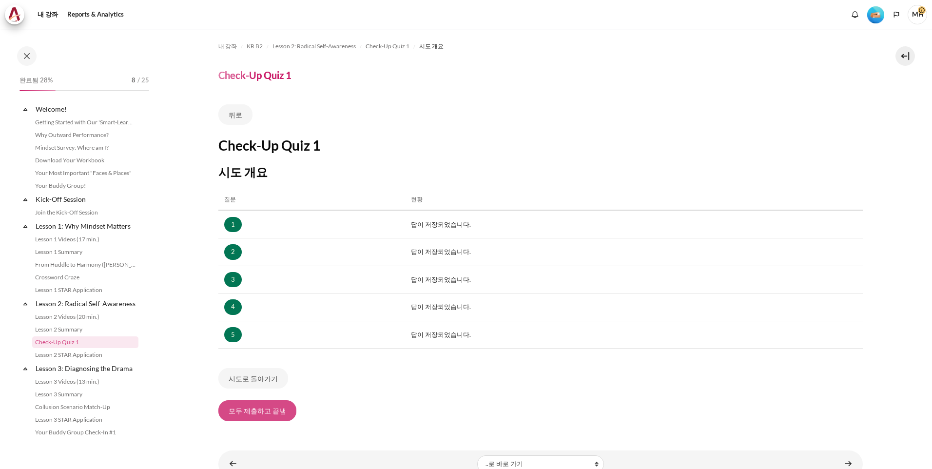
scroll to position [95, 0]
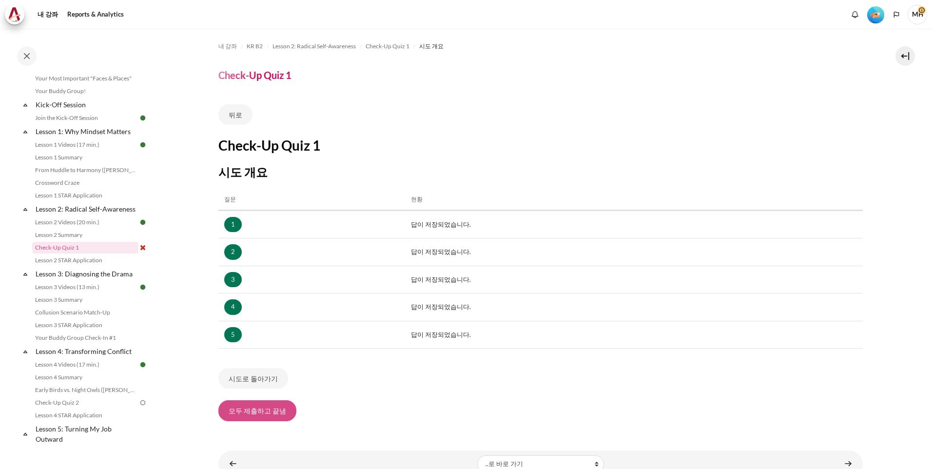
click at [254, 409] on button "모두 제출하고 끝냄" at bounding box center [257, 410] width 78 height 20
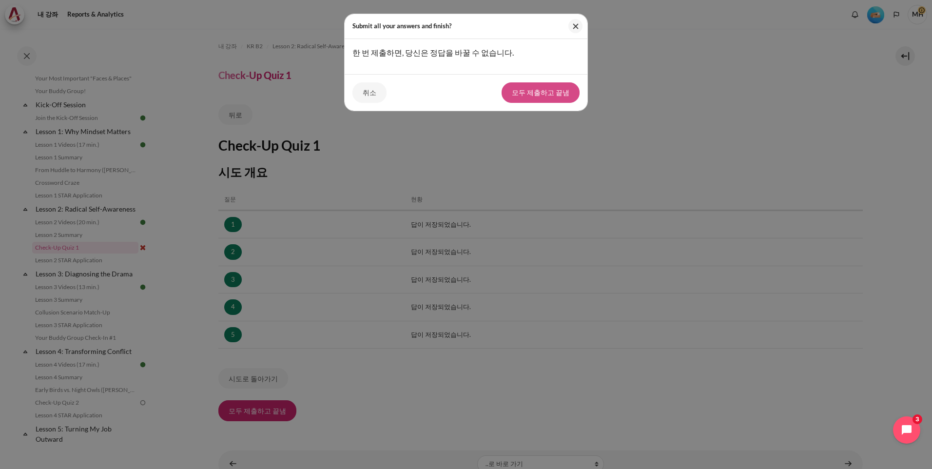
click at [533, 90] on button "모두 제출하고 끝냄" at bounding box center [541, 92] width 78 height 20
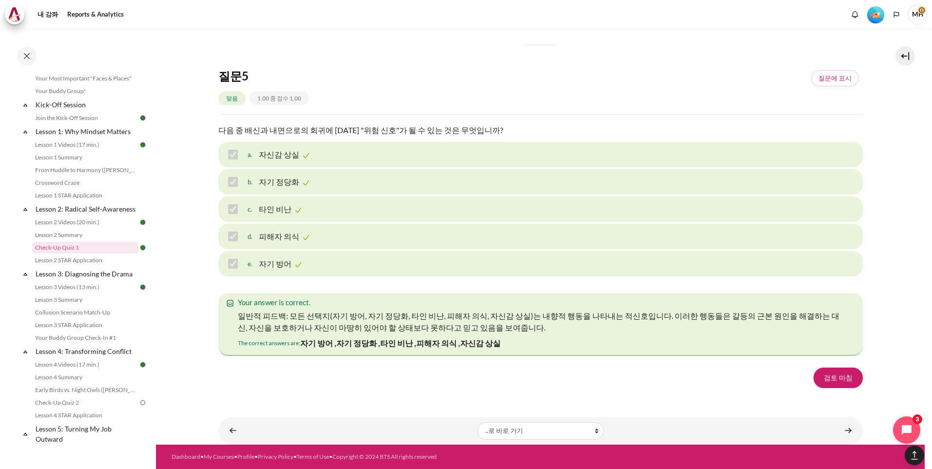
scroll to position [1496, 0]
click at [843, 380] on link "검토 마침" at bounding box center [838, 378] width 49 height 20
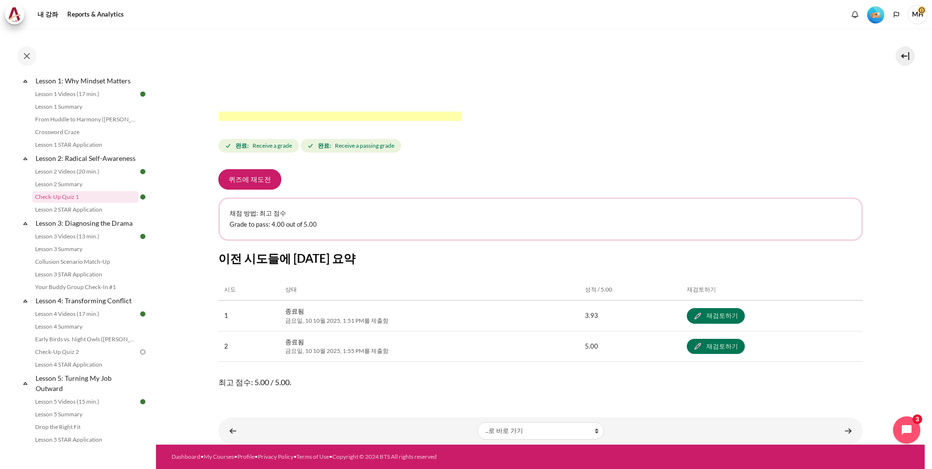
scroll to position [176, 0]
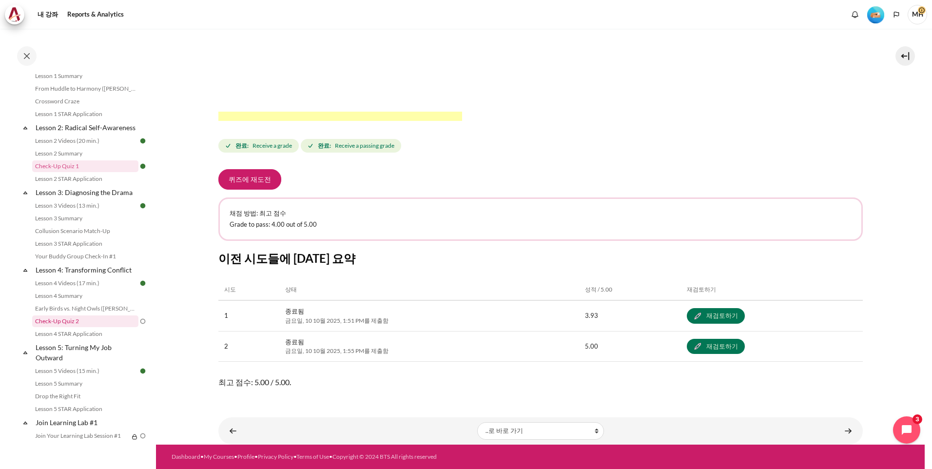
click at [72, 327] on link "Check-Up Quiz 2" at bounding box center [85, 322] width 106 height 12
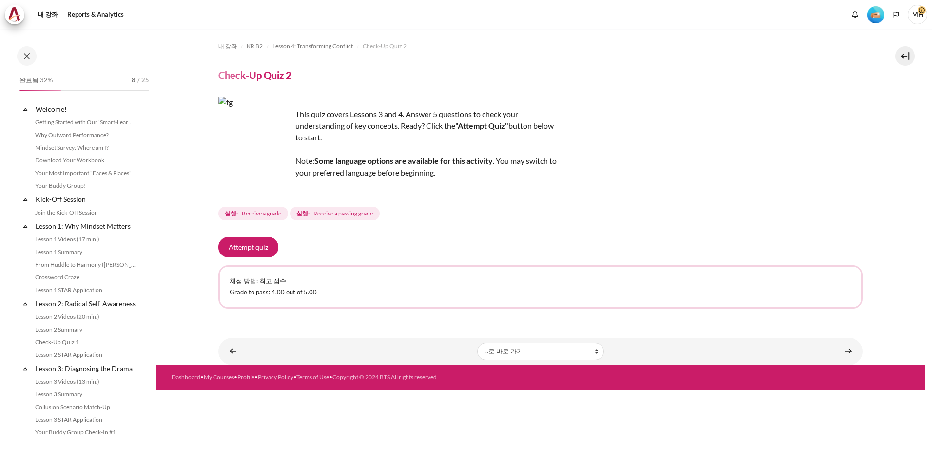
scroll to position [250, 0]
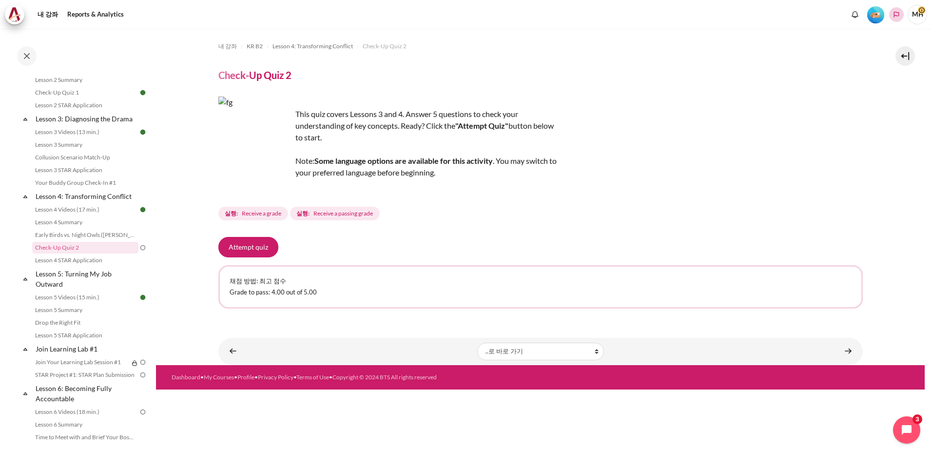
click at [898, 15] on icon "Languages" at bounding box center [897, 15] width 8 height 8
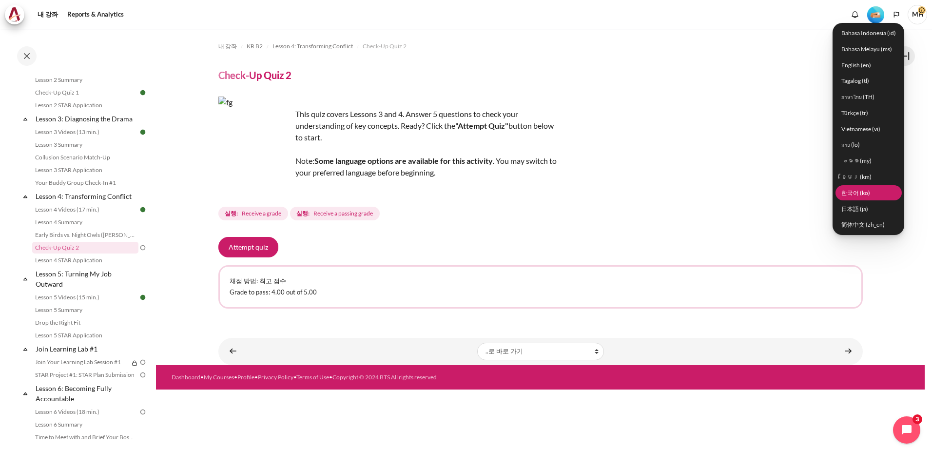
click at [856, 193] on link "한국어 ‎(ko)‎" at bounding box center [869, 192] width 66 height 15
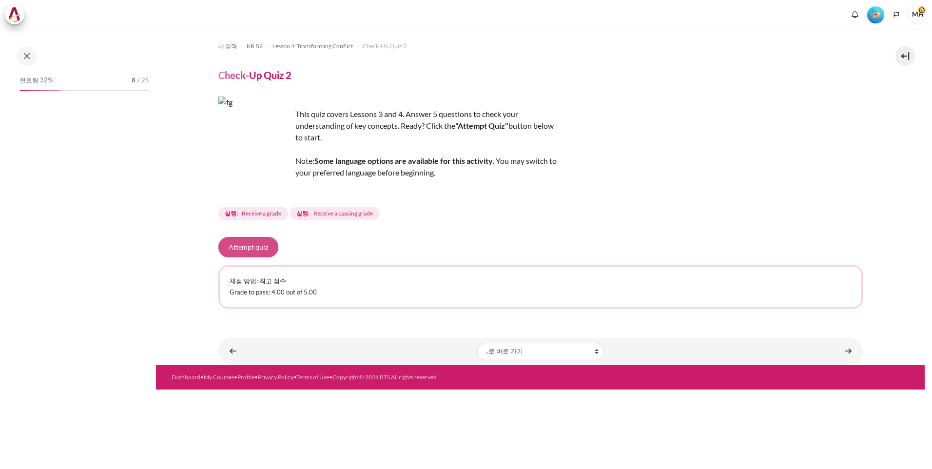
drag, startPoint x: 245, startPoint y: 246, endPoint x: 420, endPoint y: 228, distance: 175.5
click at [245, 246] on button "Attempt quiz" at bounding box center [248, 247] width 60 height 20
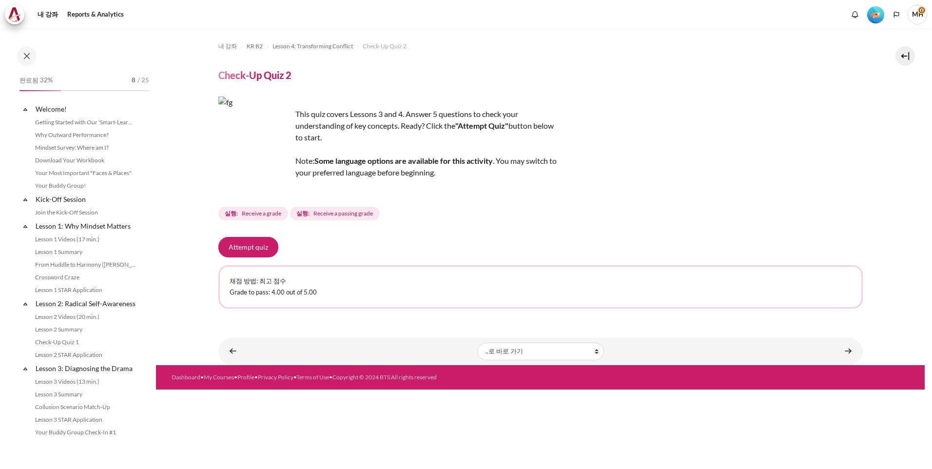
scroll to position [250, 0]
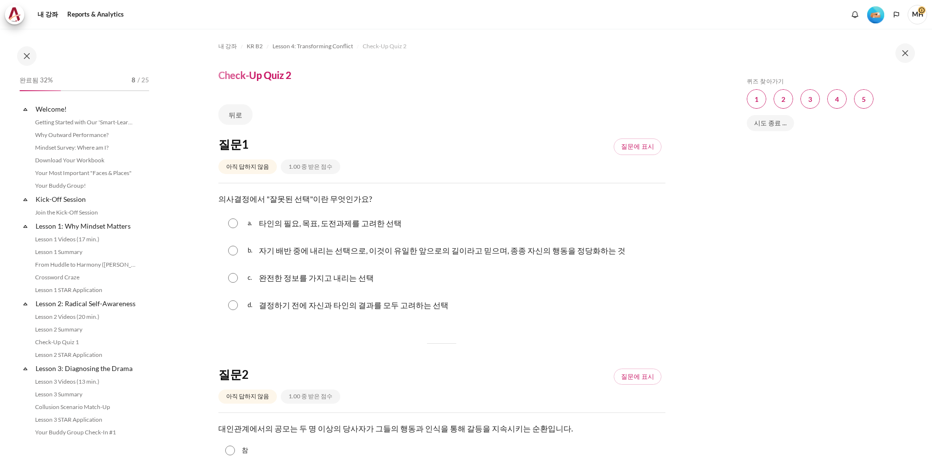
scroll to position [250, 0]
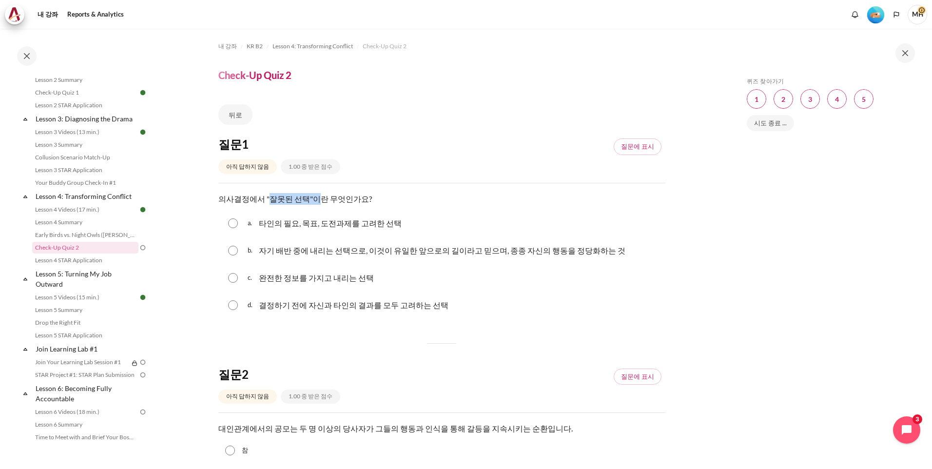
drag, startPoint x: 265, startPoint y: 198, endPoint x: 313, endPoint y: 201, distance: 47.9
click at [313, 201] on p "의사결정에서 "잘못된 선택"이란 무엇인가요?" at bounding box center [441, 199] width 447 height 12
drag, startPoint x: 313, startPoint y: 201, endPoint x: 388, endPoint y: 224, distance: 79.0
click at [388, 224] on p "타인의 필요, 목표, 도전과제를 고려한 선택" at bounding box center [330, 223] width 143 height 12
radio input "true"
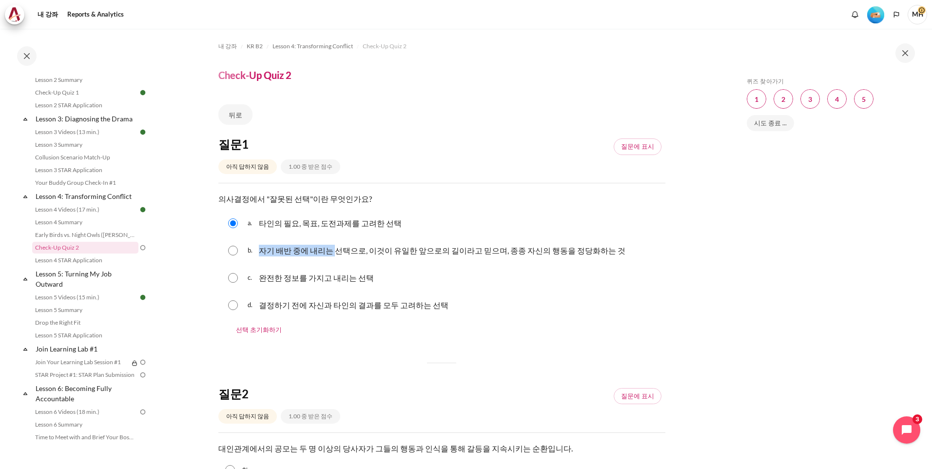
drag, startPoint x: 258, startPoint y: 248, endPoint x: 337, endPoint y: 253, distance: 79.6
click at [336, 253] on div "b. 자기 배반 중에 내리는 선택으로, 이것이 유일한 앞으로의 길이라고 믿으며, 종종 자신의 행동을 정당화하는 것" at bounding box center [437, 251] width 378 height 16
radio input "true"
drag, startPoint x: 337, startPoint y: 253, endPoint x: 524, endPoint y: 257, distance: 186.8
click at [524, 257] on div "자기 배반 중에 내리는 선택으로, 이것이 유일한 앞으로의 길이라고 믿으며, 종종 자신의 행동을 정당화하는 것" at bounding box center [442, 251] width 367 height 16
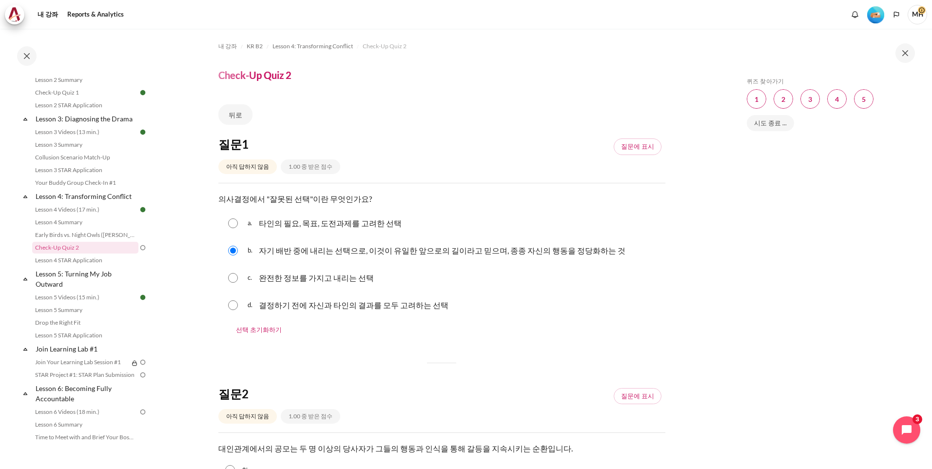
click at [429, 266] on div "c. 완전한 정보를 가지고 내리는 선택" at bounding box center [441, 277] width 447 height 25
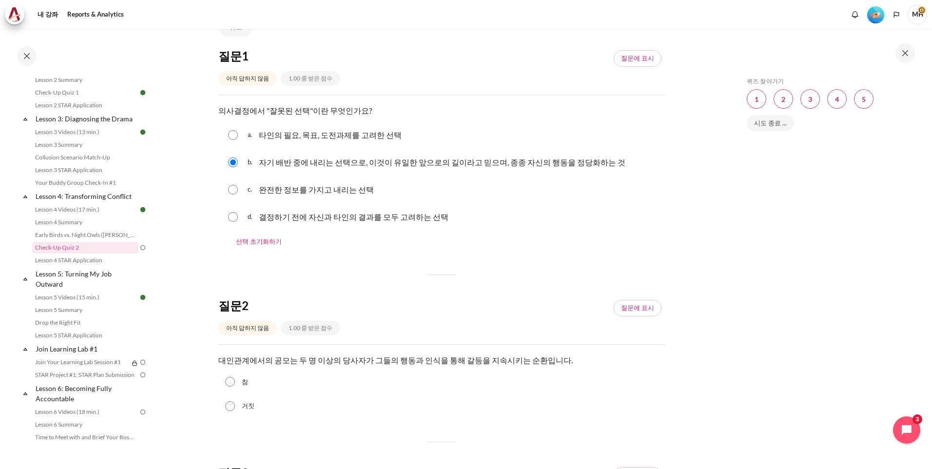
scroll to position [162, 0]
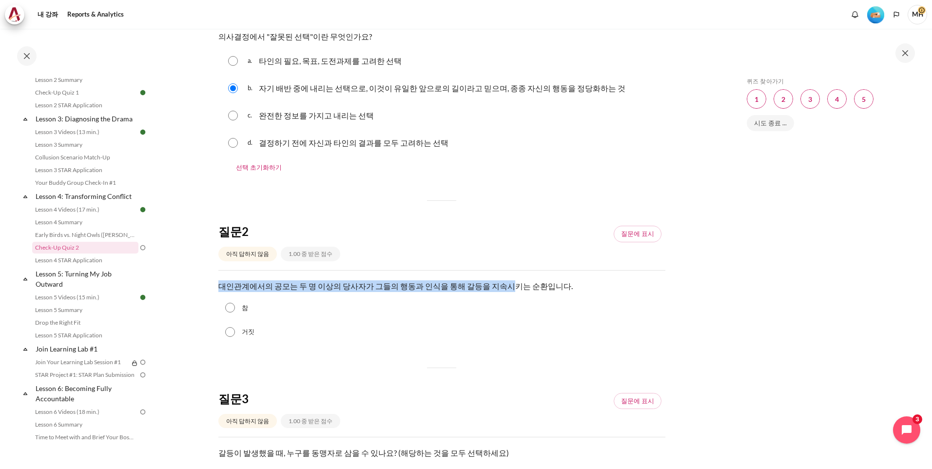
drag, startPoint x: 217, startPoint y: 288, endPoint x: 490, endPoint y: 289, distance: 273.1
click at [490, 289] on section "내 강좌 KR B2 Lesson 4: Transforming Conflict Check-Up Quiz 2 Check-Up Quiz 2" at bounding box center [442, 471] width 572 height 1211
drag, startPoint x: 490, startPoint y: 289, endPoint x: 328, endPoint y: 298, distance: 161.7
click at [341, 305] on div "참" at bounding box center [441, 308] width 447 height 24
drag, startPoint x: 298, startPoint y: 282, endPoint x: 363, endPoint y: 287, distance: 65.0
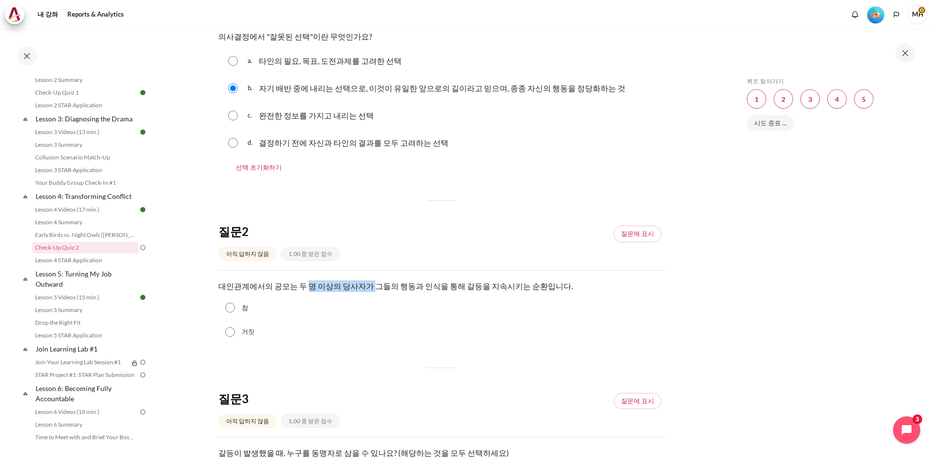
click at [363, 287] on p "대인관계에서의 공모는 두 명 이상의 당사자가 그들의 행동과 인식을 통해 갈등을 지속시키는 순환입니다." at bounding box center [441, 286] width 447 height 12
drag, startPoint x: 363, startPoint y: 287, endPoint x: 486, endPoint y: 290, distance: 122.5
click at [486, 290] on p "대인관계에서의 공모는 두 명 이상의 당사자가 그들의 행동과 인식을 통해 갈등을 지속시키는 순환입니다." at bounding box center [441, 286] width 447 height 12
drag, startPoint x: 486, startPoint y: 290, endPoint x: 438, endPoint y: 314, distance: 53.4
click at [438, 314] on div "참" at bounding box center [441, 308] width 447 height 24
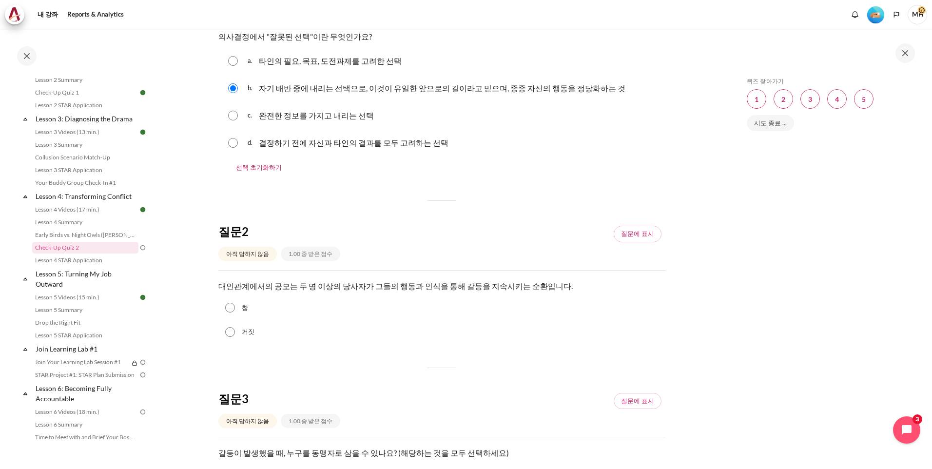
click at [227, 306] on input "참" at bounding box center [230, 308] width 10 height 10
radio input "true"
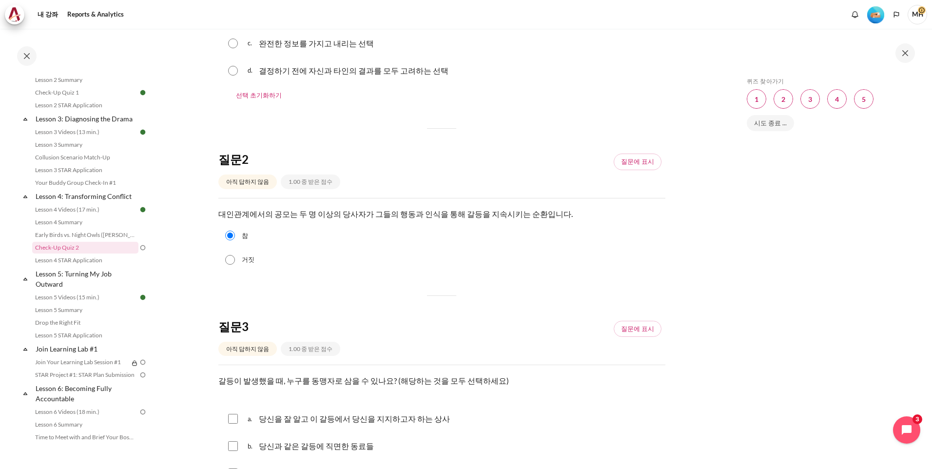
scroll to position [325, 0]
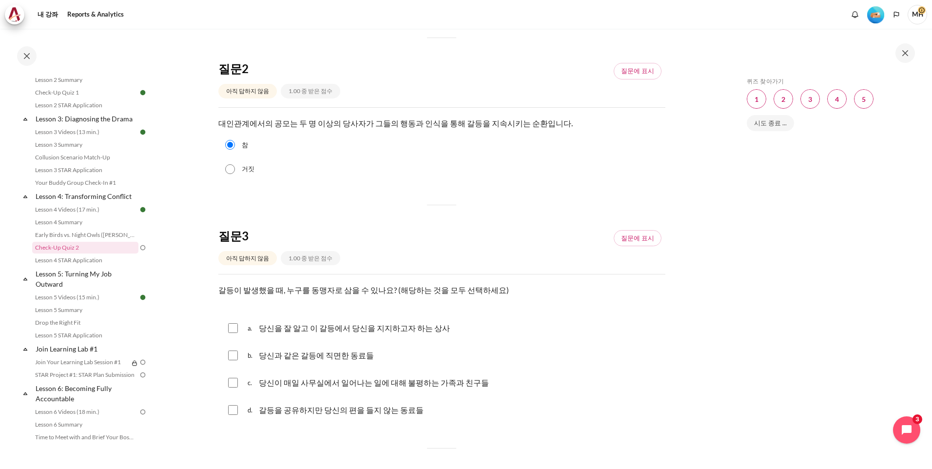
drag, startPoint x: 280, startPoint y: 291, endPoint x: 504, endPoint y: 293, distance: 223.4
click at [504, 293] on p "갈등이 발생했을 때, 누구를 동맹자로 삼을 수 있나요? (해당하는 것을 모두 선택하세요)" at bounding box center [441, 290] width 447 height 12
drag, startPoint x: 504, startPoint y: 293, endPoint x: 492, endPoint y: 257, distance: 38.1
click at [493, 334] on div "a. 당신을 잘 알고 이 갈등에서 당신을 지지하고자 하는 상사" at bounding box center [441, 328] width 447 height 25
click at [230, 329] on input "내용" at bounding box center [233, 328] width 10 height 10
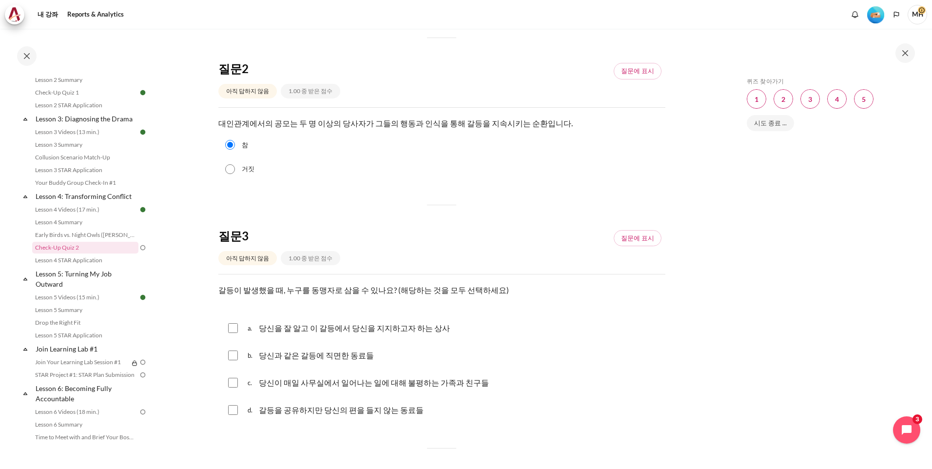
checkbox input "true"
click at [232, 361] on div "b. 당신과 같은 갈등에 직면한 동료들" at bounding box center [441, 355] width 447 height 25
click at [235, 360] on input "내용" at bounding box center [233, 356] width 10 height 10
checkbox input "true"
click at [234, 383] on input "내용" at bounding box center [233, 383] width 10 height 10
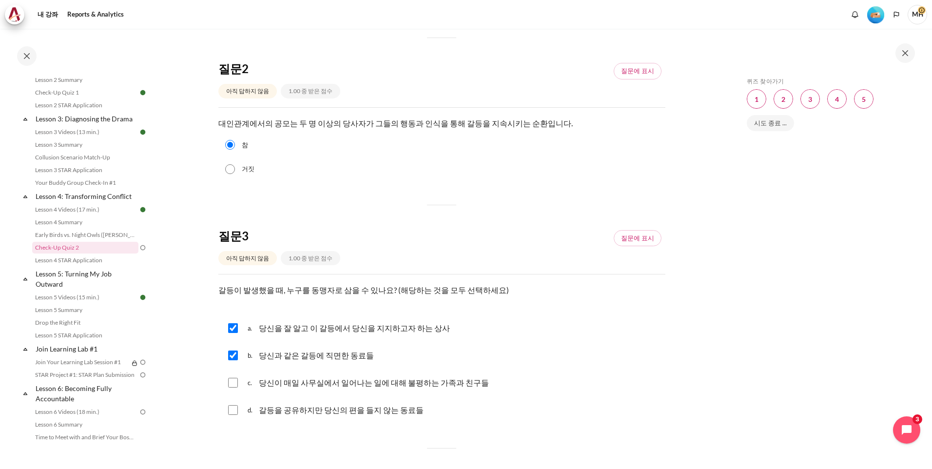
checkbox input "true"
click at [235, 409] on input "내용" at bounding box center [233, 410] width 10 height 10
checkbox input "true"
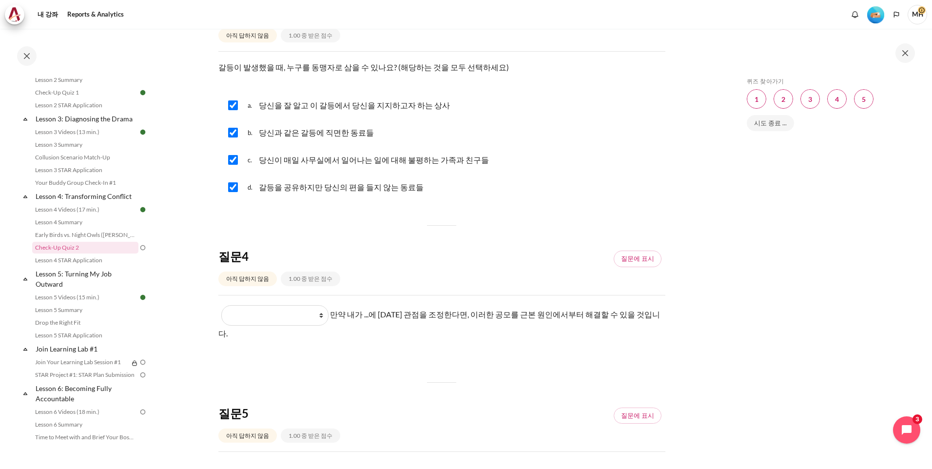
scroll to position [569, 0]
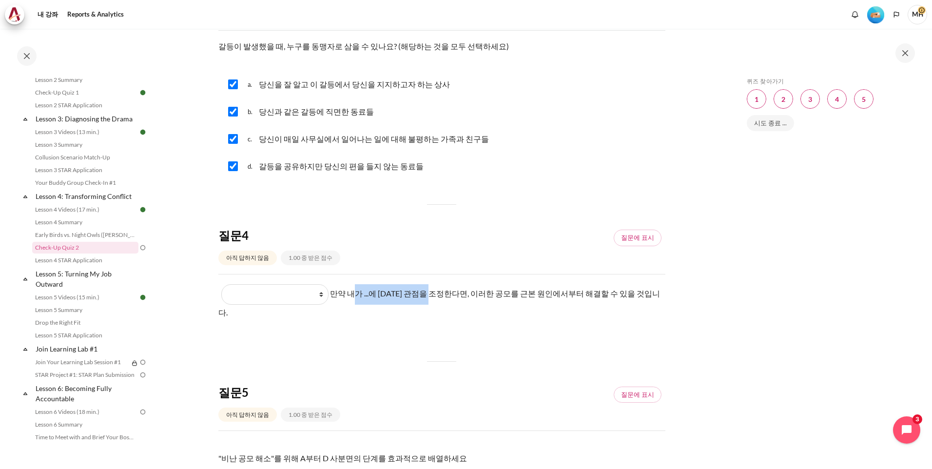
drag, startPoint x: 364, startPoint y: 299, endPoint x: 442, endPoint y: 301, distance: 78.0
click at [441, 301] on p "Blank 1 질문 4 What they do What they see and feel What I do What I see and feel …" at bounding box center [441, 302] width 447 height 36
drag, startPoint x: 442, startPoint y: 301, endPoint x: 596, endPoint y: 299, distance: 154.1
click at [596, 299] on p "Blank 1 질문 4 What they do What they see and feel What I do What I see and feel …" at bounding box center [441, 302] width 447 height 36
drag, startPoint x: 596, startPoint y: 299, endPoint x: 499, endPoint y: 196, distance: 141.8
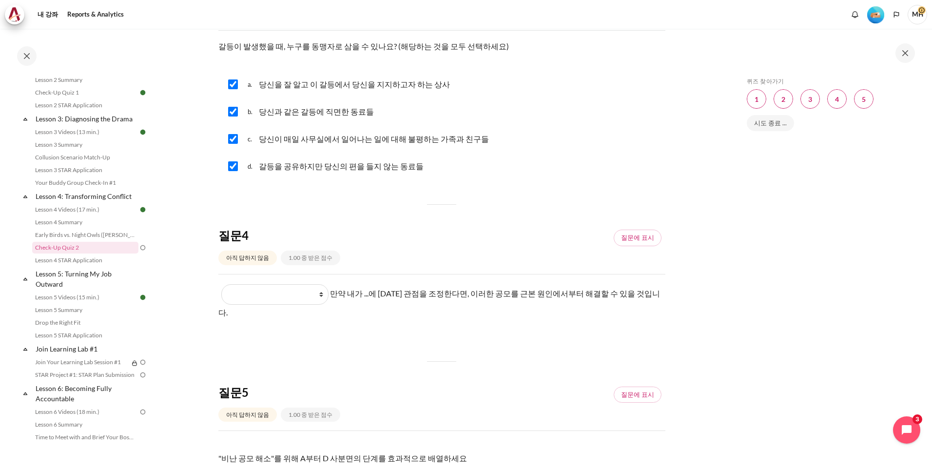
click at [493, 196] on div "질문 1 아직 답하지 않음 1.00 중 받은 점수 질문에 표시 질문 문장 의사결정에서 "잘못된 선택"이란 무엇인가요? 질문 1 대답 a. 타인…" at bounding box center [441, 90] width 447 height 1046
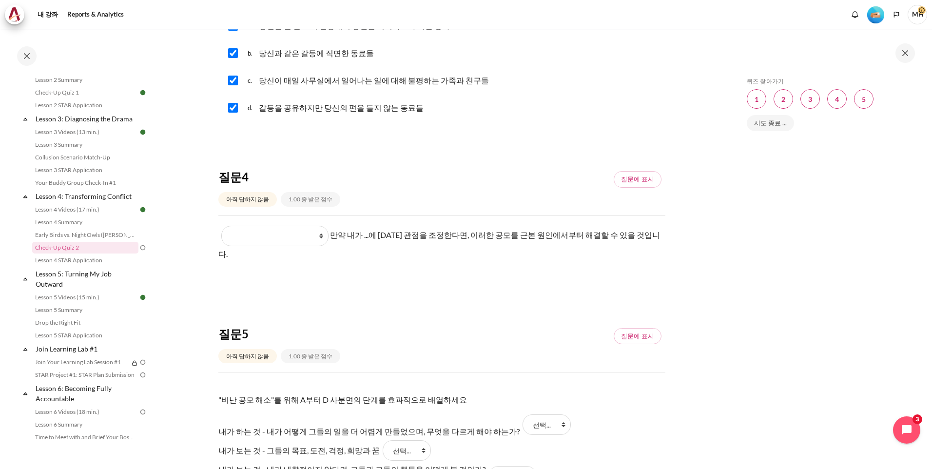
scroll to position [650, 0]
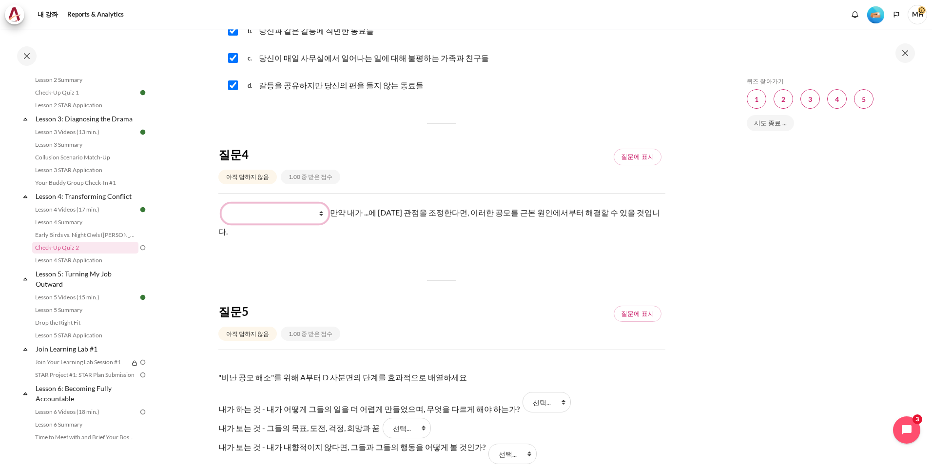
click at [319, 215] on select "What they do What they see and feel What I do What I see and feel about what th…" at bounding box center [274, 213] width 107 height 20
select select "3"
click at [221, 203] on select "What they do What they see and feel What I do What I see and feel about what th…" at bounding box center [274, 213] width 107 height 20
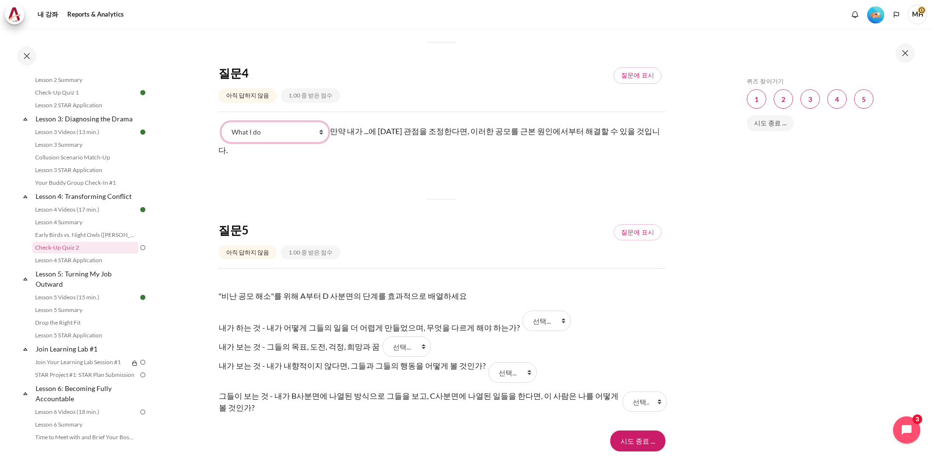
scroll to position [779, 0]
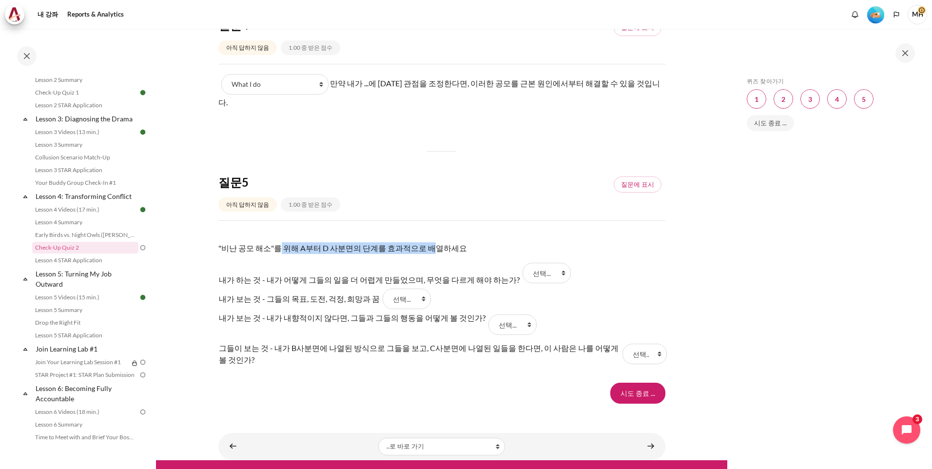
drag, startPoint x: 277, startPoint y: 230, endPoint x: 418, endPoint y: 229, distance: 141.9
click at [418, 231] on p ""비난 공모 해소"를 위해 A부터 D 사분면의 단계를 효과적으로 배열하세요" at bounding box center [441, 242] width 447 height 23
drag, startPoint x: 418, startPoint y: 229, endPoint x: 559, endPoint y: 226, distance: 140.5
click at [559, 231] on p ""비난 공모 해소"를 위해 A부터 D 사분면의 단계를 효과적으로 배열하세요" at bounding box center [441, 242] width 447 height 23
click at [525, 263] on select "선택... D A B C" at bounding box center [547, 273] width 48 height 20
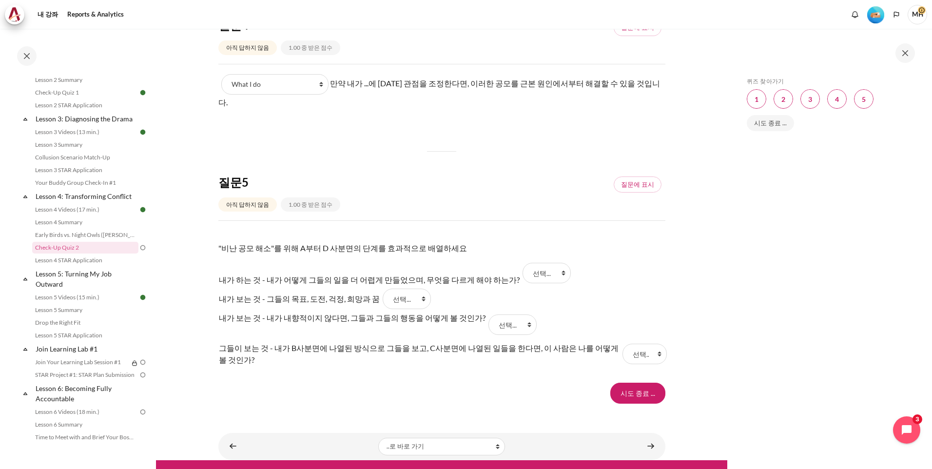
click at [618, 272] on tr "내가 하는 것 - 내가 어떻게 그들의 일을 더 어렵게 만들었으며, 무엇을 다르게 해야 하는가? 답 1 질문 5 선택... D A B C" at bounding box center [441, 273] width 447 height 30
click at [627, 383] on input "시도 종료 ..." at bounding box center [638, 393] width 55 height 20
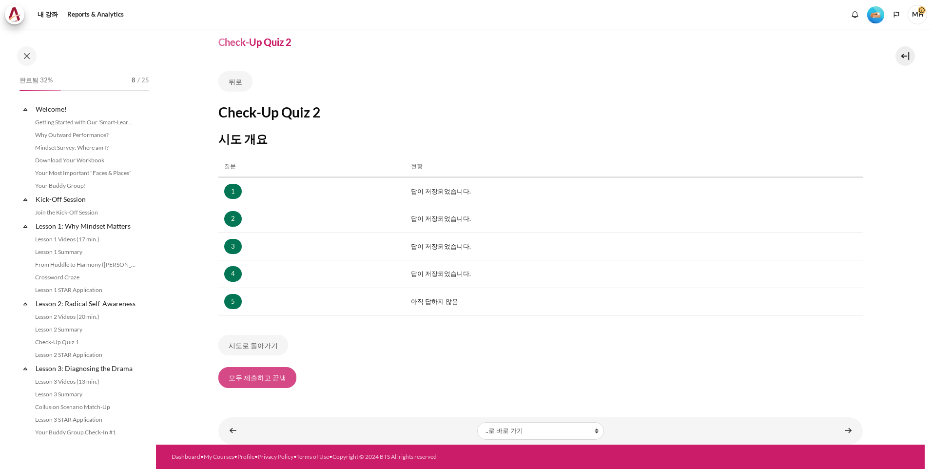
scroll to position [250, 0]
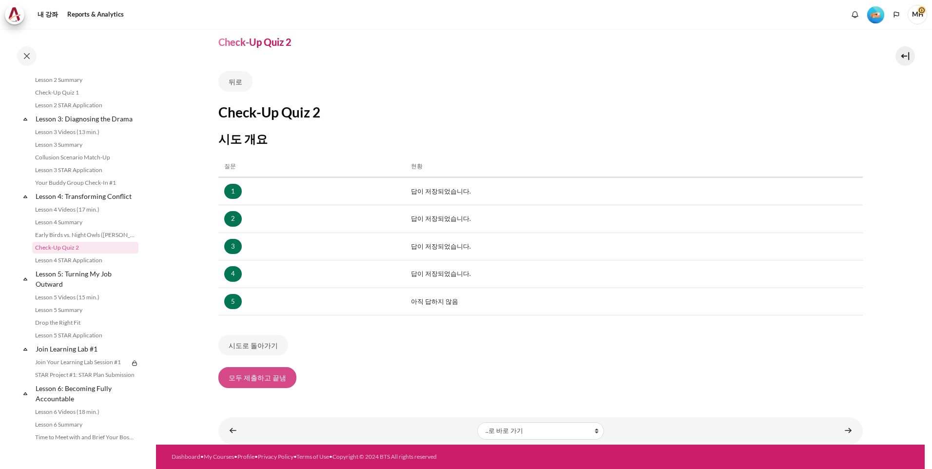
click at [255, 381] on button "모두 제출하고 끝냄" at bounding box center [257, 377] width 78 height 20
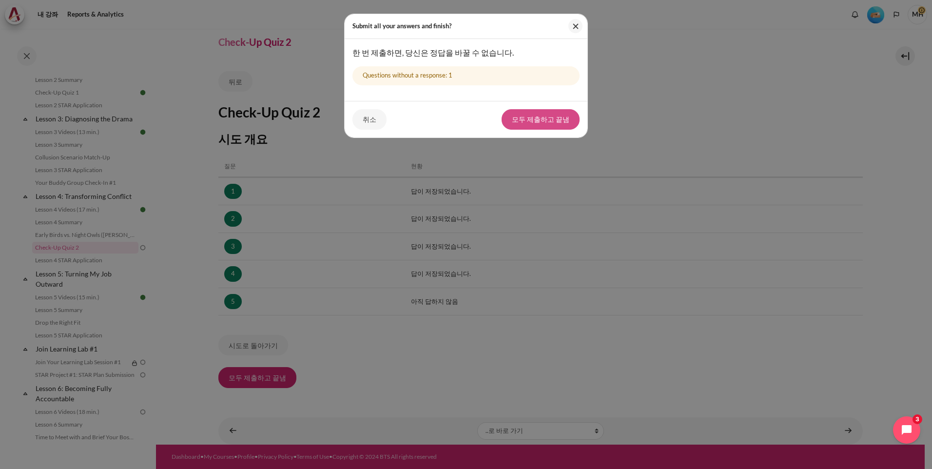
click at [526, 120] on button "모두 제출하고 끝냄" at bounding box center [541, 119] width 78 height 20
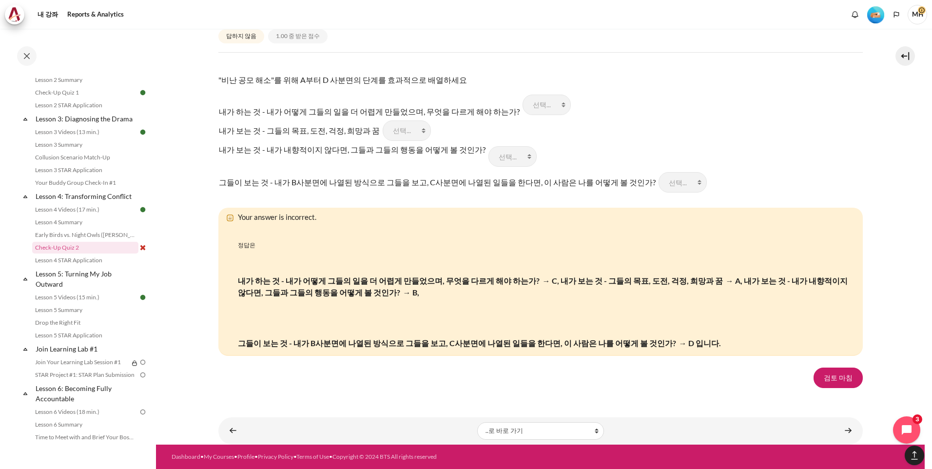
scroll to position [1549, 0]
click at [835, 380] on link "검토 마침" at bounding box center [838, 378] width 49 height 20
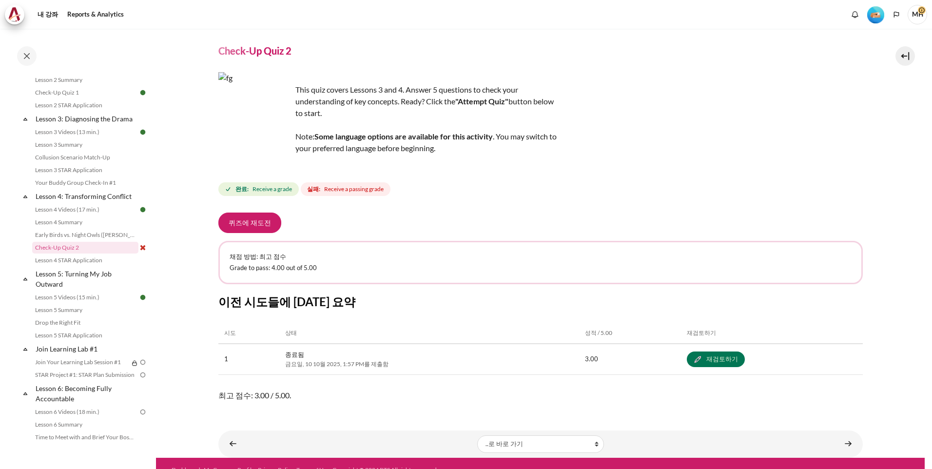
scroll to position [38, 0]
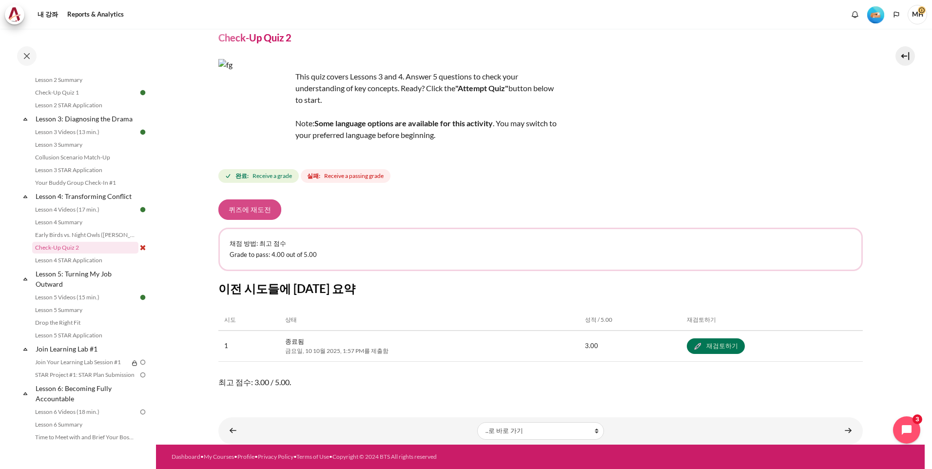
click at [262, 203] on button "퀴즈에 재도전" at bounding box center [249, 209] width 63 height 20
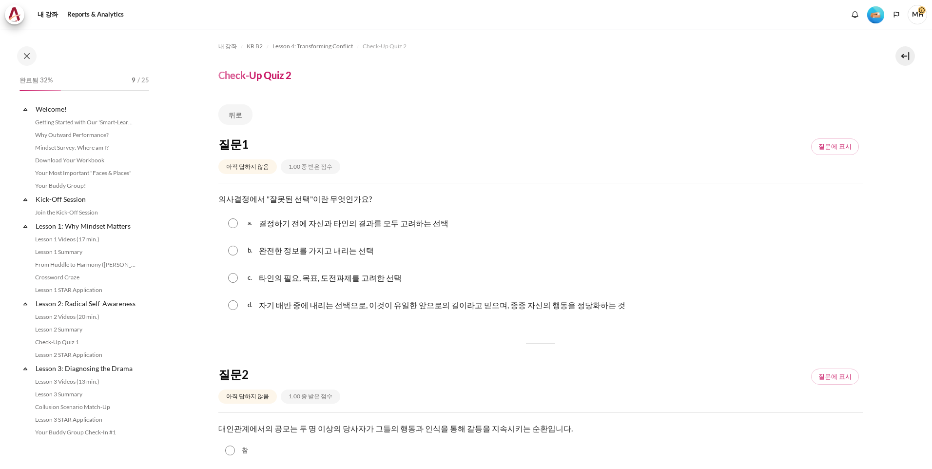
scroll to position [250, 0]
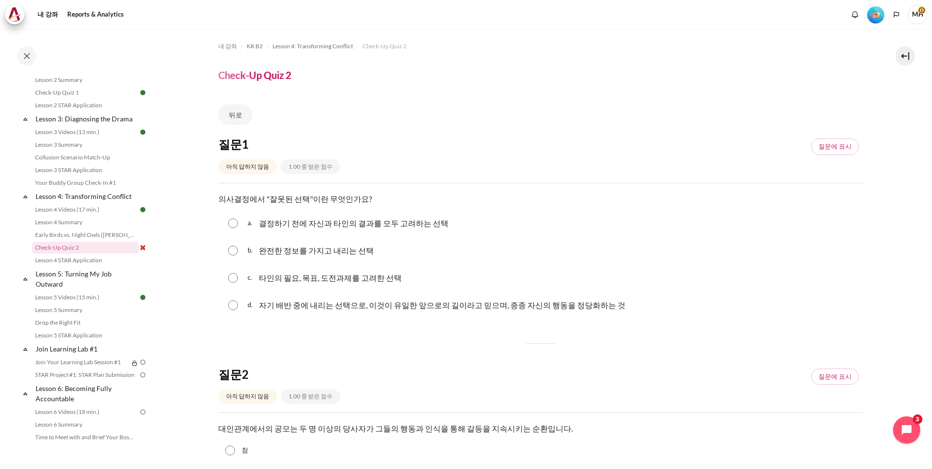
click at [231, 307] on input "내용" at bounding box center [233, 305] width 10 height 10
radio input "true"
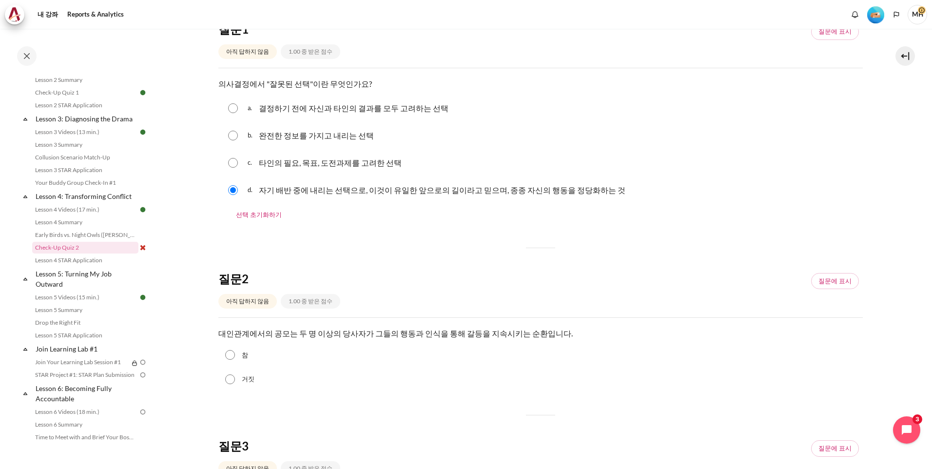
scroll to position [162, 0]
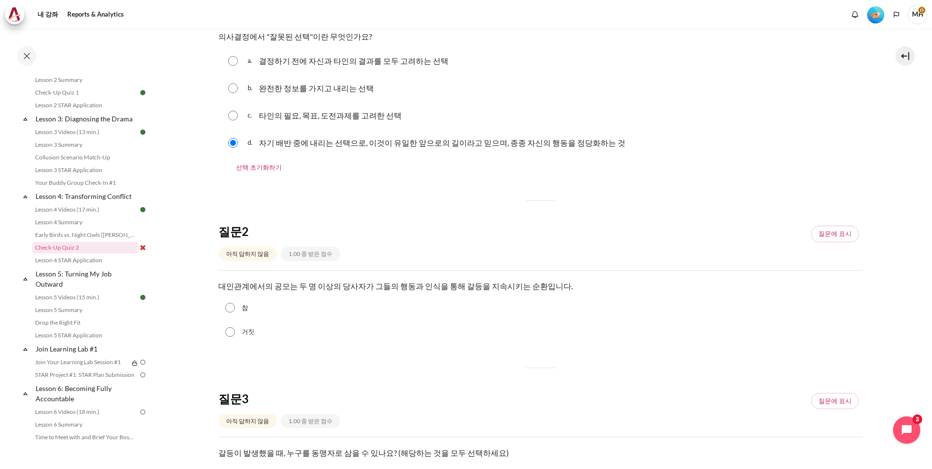
click at [225, 311] on input "참" at bounding box center [230, 308] width 10 height 10
radio input "true"
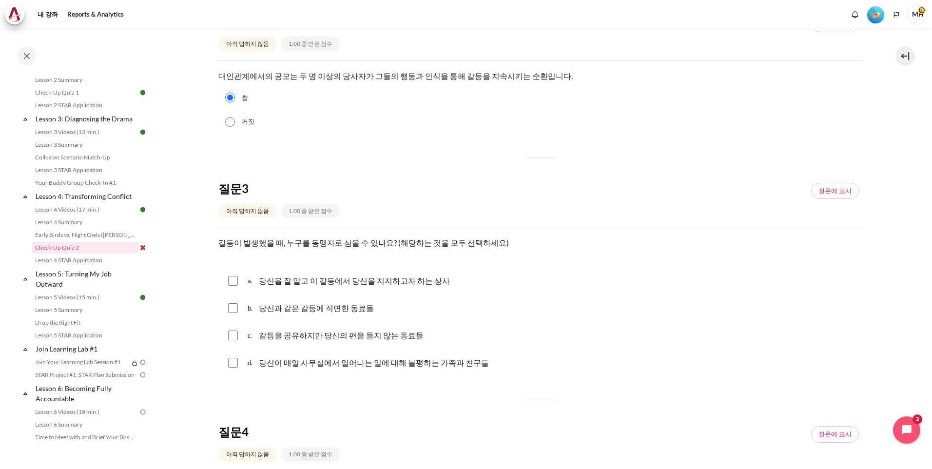
scroll to position [406, 0]
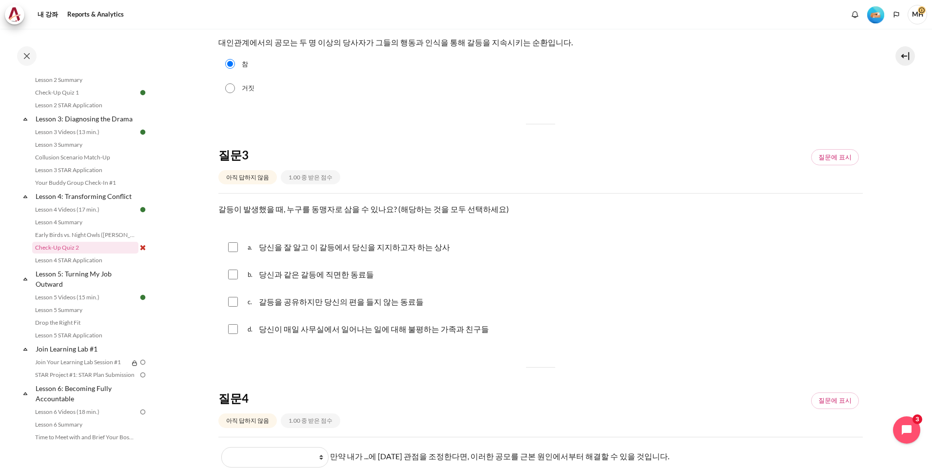
click at [233, 279] on input "내용" at bounding box center [233, 275] width 10 height 10
checkbox input "true"
click at [230, 300] on input "내용" at bounding box center [233, 302] width 10 height 10
checkbox input "true"
click at [231, 246] on input "내용" at bounding box center [233, 247] width 10 height 10
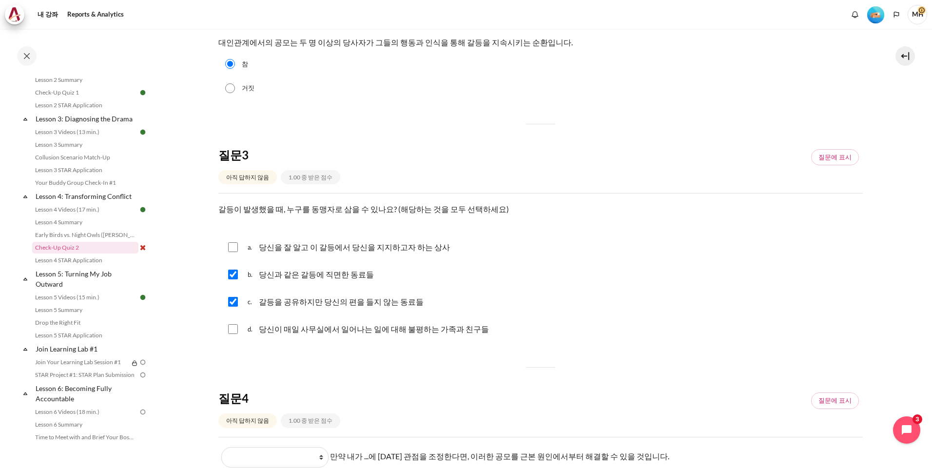
checkbox input "true"
click at [231, 334] on input "내용" at bounding box center [233, 329] width 10 height 10
checkbox input "true"
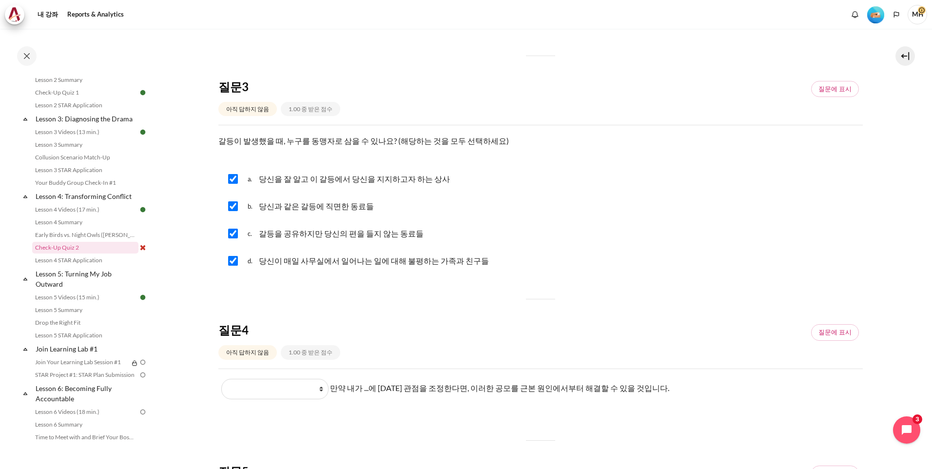
scroll to position [569, 0]
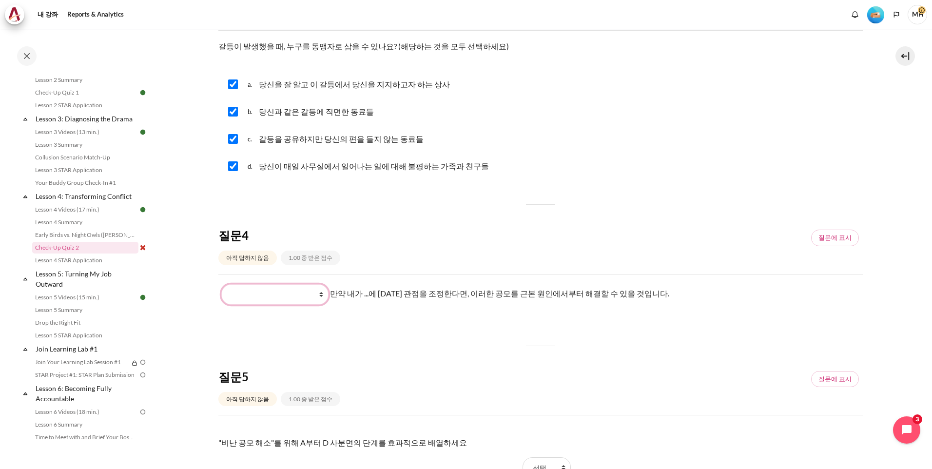
click at [319, 296] on select "What they see and feel What I do What they do What I see and feel about what th…" at bounding box center [274, 294] width 107 height 20
select select "4"
click at [221, 284] on select "What they see and feel What I do What they do What I see and feel about what th…" at bounding box center [274, 294] width 107 height 20
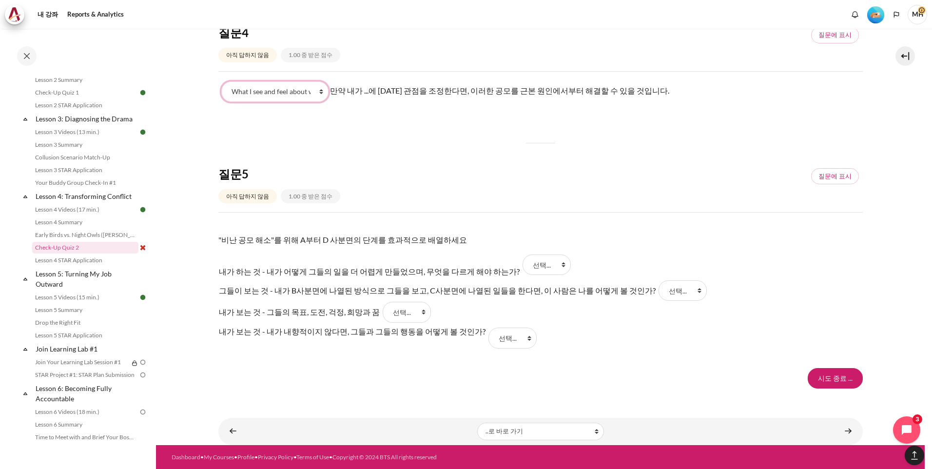
scroll to position [772, 0]
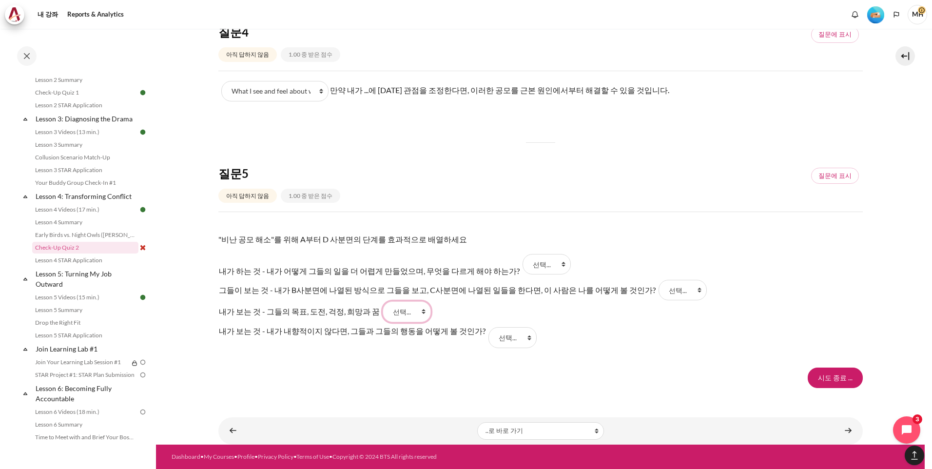
click at [405, 312] on select "선택... B A C D" at bounding box center [407, 311] width 48 height 20
select select "2"
click at [383, 301] on select "선택... B A C D" at bounding box center [407, 311] width 48 height 20
click at [503, 337] on select "선택... B A C D" at bounding box center [513, 337] width 48 height 20
select select "1"
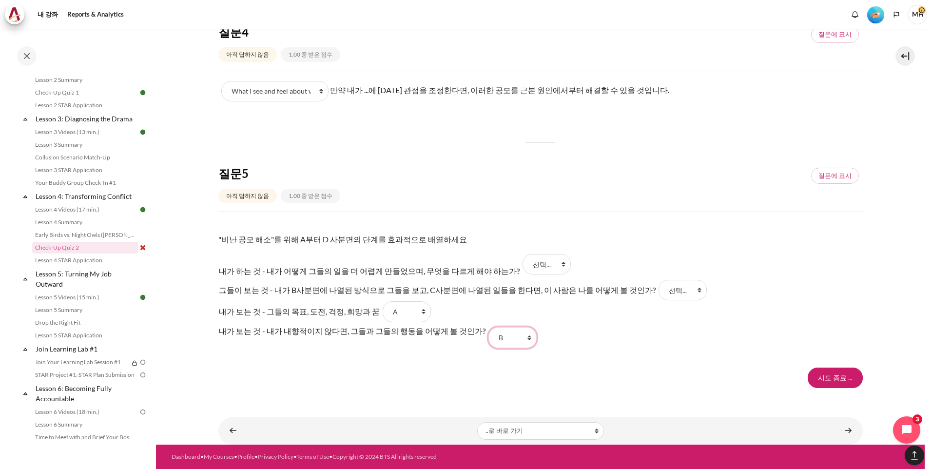
click at [489, 327] on select "선택... B A C D" at bounding box center [513, 337] width 48 height 20
click at [664, 294] on select "선택... B A C D" at bounding box center [683, 290] width 48 height 20
select select "4"
click at [659, 280] on select "선택... B A C D" at bounding box center [683, 290] width 48 height 20
click at [528, 265] on select "선택... B A C D" at bounding box center [547, 264] width 48 height 20
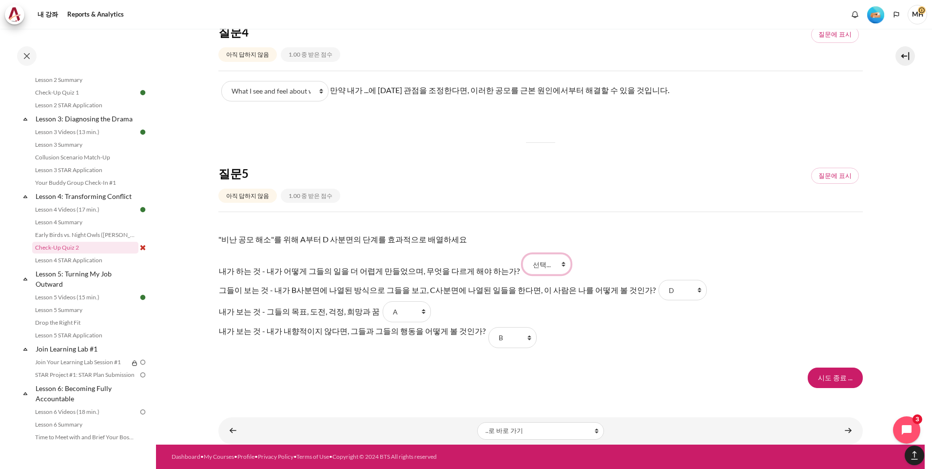
select select "3"
click at [523, 254] on select "선택... B A C D" at bounding box center [547, 264] width 48 height 20
click at [835, 381] on input "시도 종료 ..." at bounding box center [835, 378] width 55 height 20
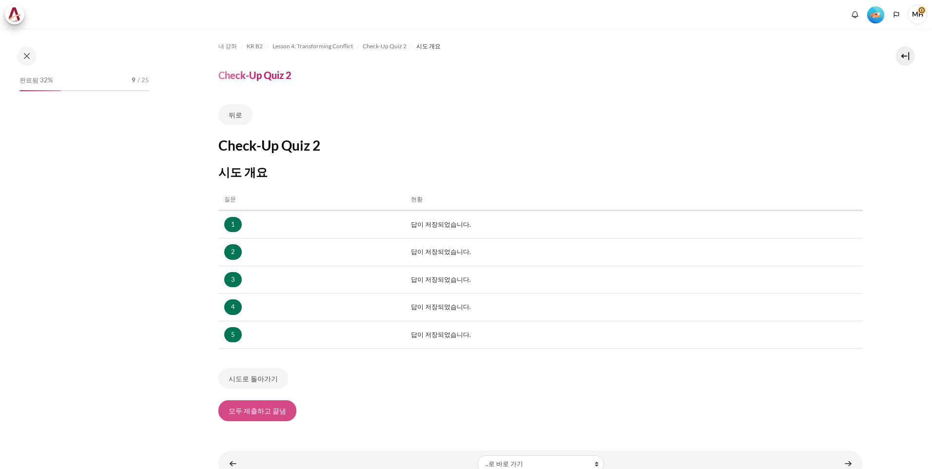
click at [261, 410] on button "모두 제출하고 끝냄" at bounding box center [257, 410] width 78 height 20
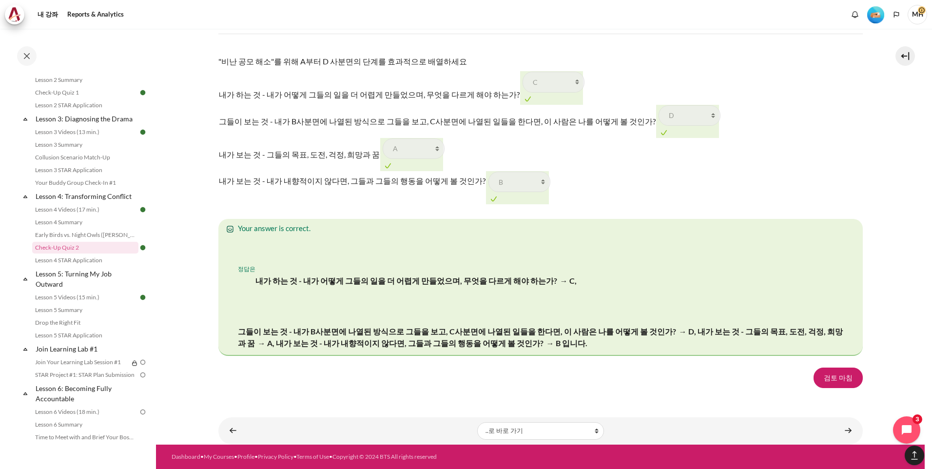
scroll to position [1578, 0]
click at [843, 385] on link "검토 마침" at bounding box center [838, 378] width 49 height 20
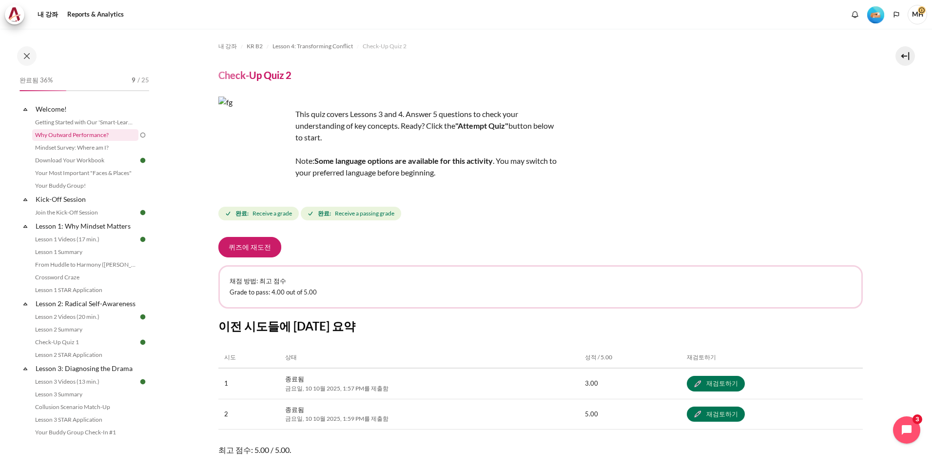
click at [76, 137] on link "Why Outward Performance?" at bounding box center [85, 135] width 106 height 12
